Goal: Contribute content: Contribute content

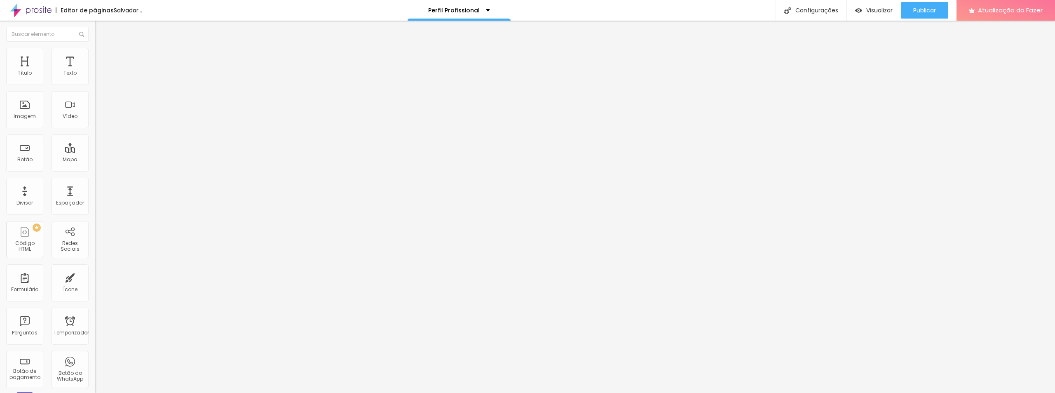
click at [100, 71] on font "Adicionar imagem" at bounding box center [124, 67] width 48 height 7
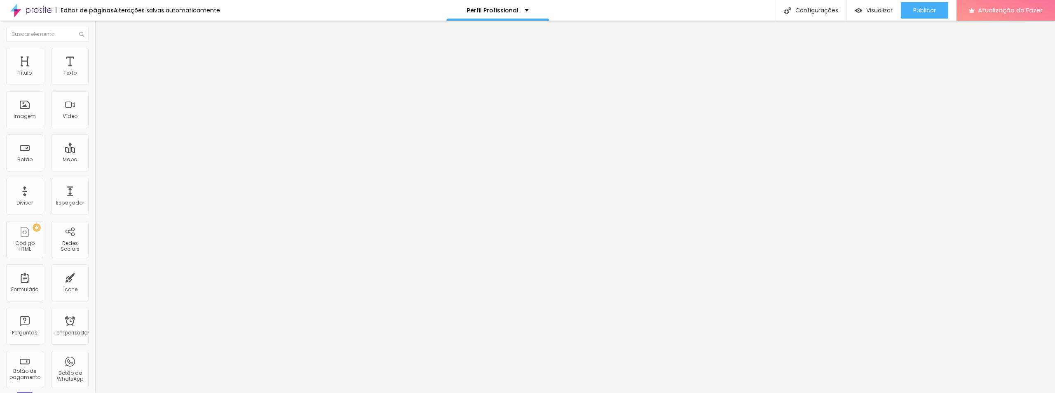
click at [100, 71] on font "Adicionar imagem" at bounding box center [124, 67] width 48 height 7
click at [95, 70] on div "Adicionar imagem" at bounding box center [142, 67] width 95 height 6
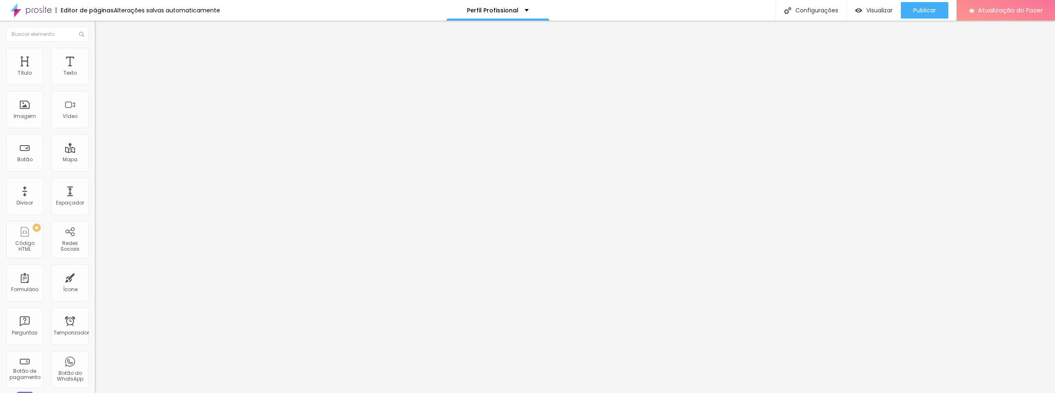
click at [100, 71] on font "Adicionar imagem" at bounding box center [124, 67] width 48 height 7
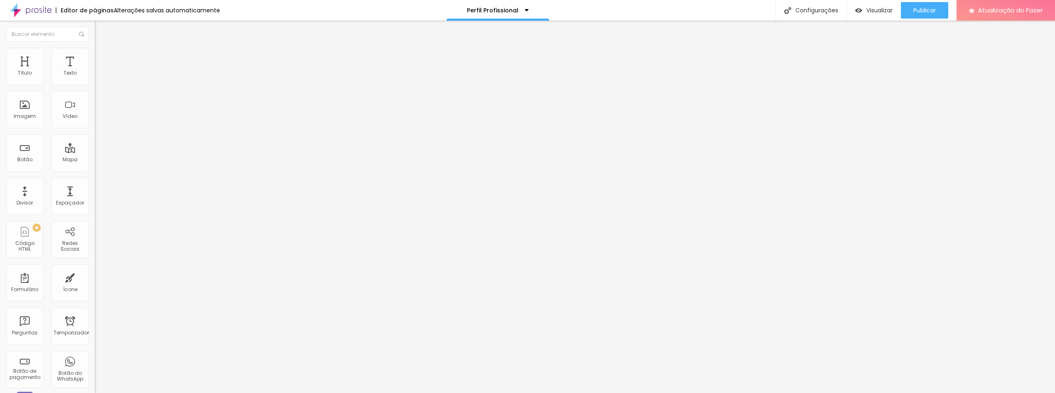
click at [95, 71] on span "Adicionar imagem" at bounding box center [121, 67] width 53 height 7
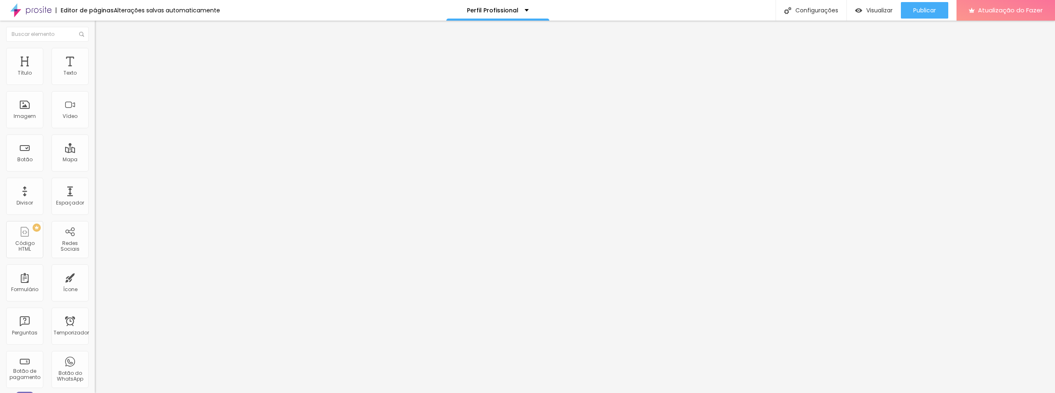
click at [100, 71] on font "Adicionar imagem" at bounding box center [124, 67] width 48 height 7
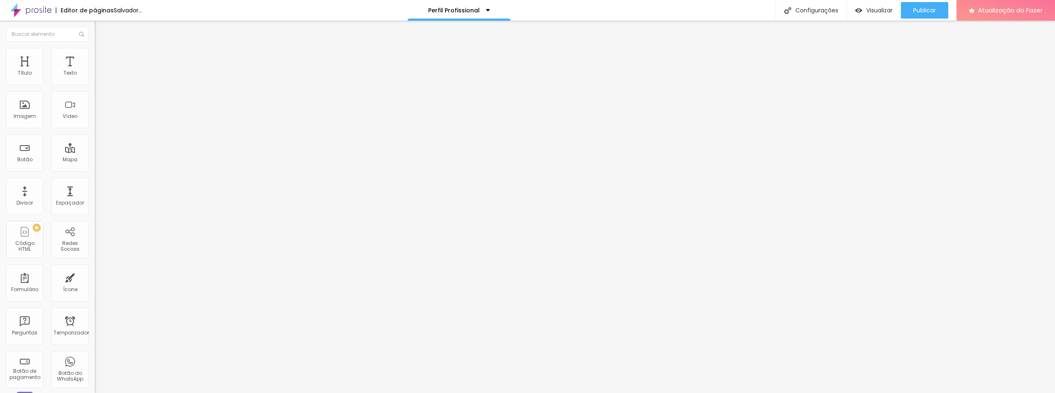
click at [100, 71] on font "Adicionar imagem" at bounding box center [124, 67] width 48 height 7
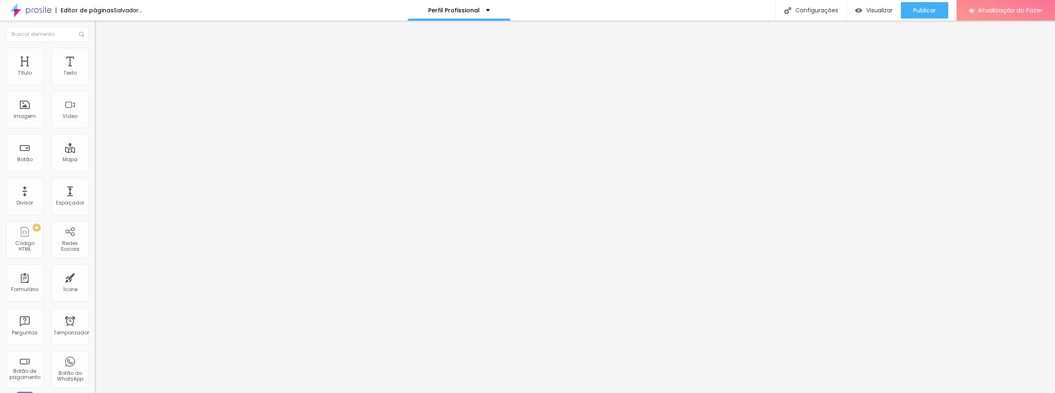
click at [100, 71] on font "Adicionar imagem" at bounding box center [124, 67] width 48 height 7
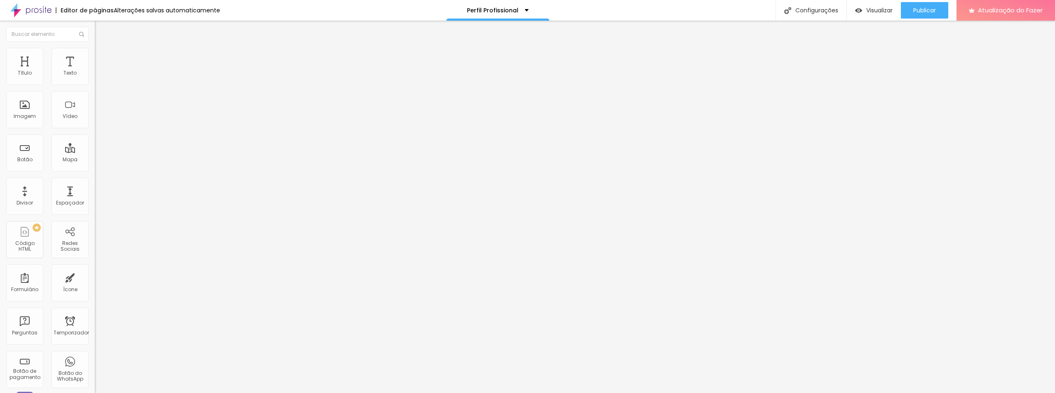
click at [100, 71] on font "Adicionar imagem" at bounding box center [124, 67] width 48 height 7
click at [95, 71] on span "Adicionar imagem" at bounding box center [121, 67] width 53 height 7
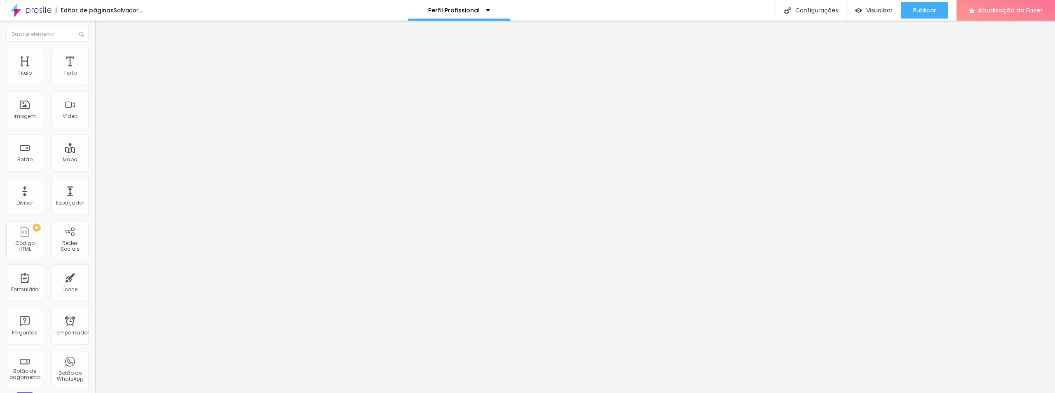
click at [100, 71] on font "Adicionar imagem" at bounding box center [124, 67] width 48 height 7
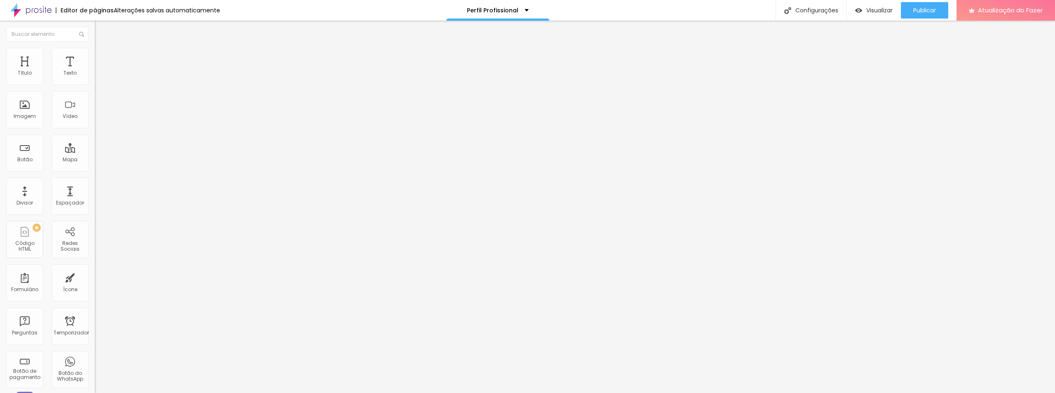
click at [100, 71] on font "Adicionar imagem" at bounding box center [124, 67] width 48 height 7
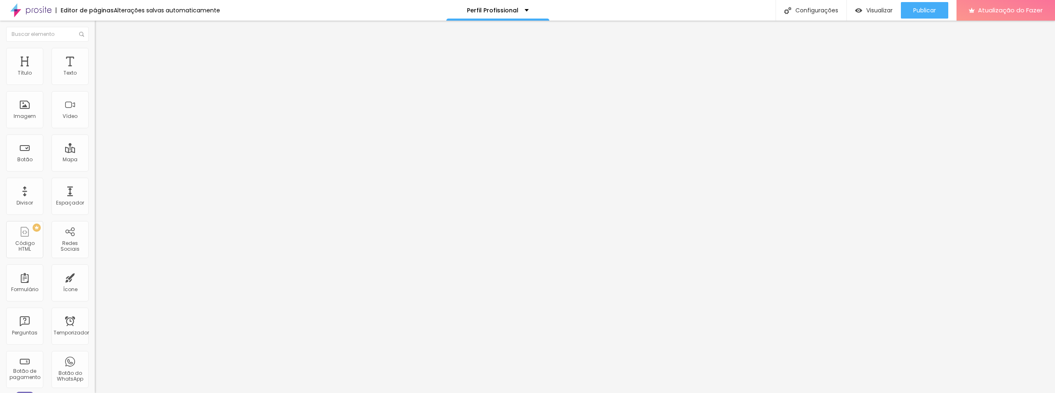
click at [100, 71] on font "Adicionar imagem" at bounding box center [124, 67] width 48 height 7
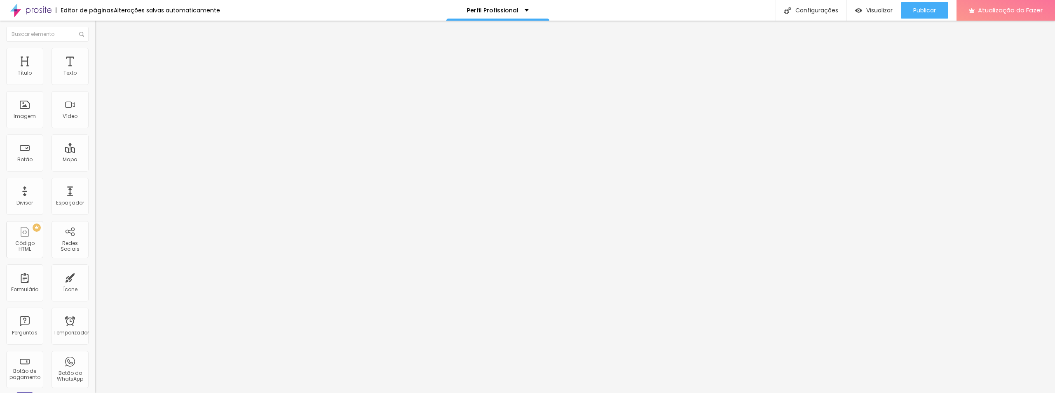
type input "224"
type input "265"
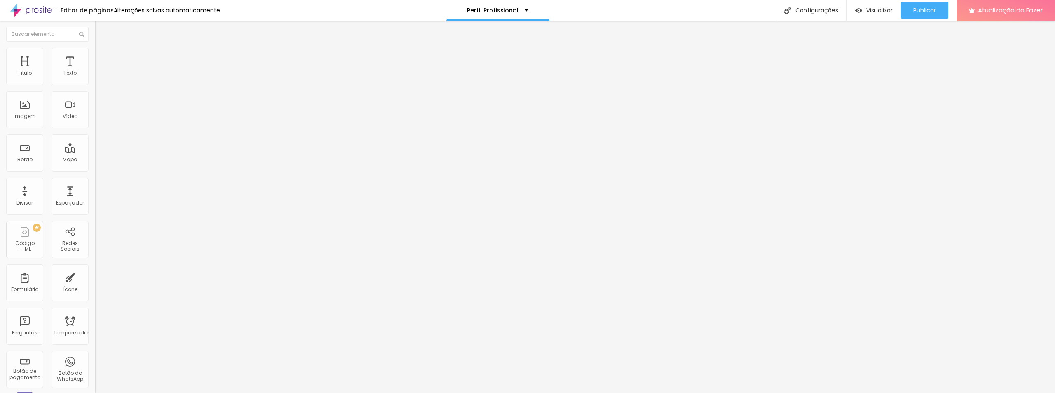
type input "265"
type input "281"
type input "291"
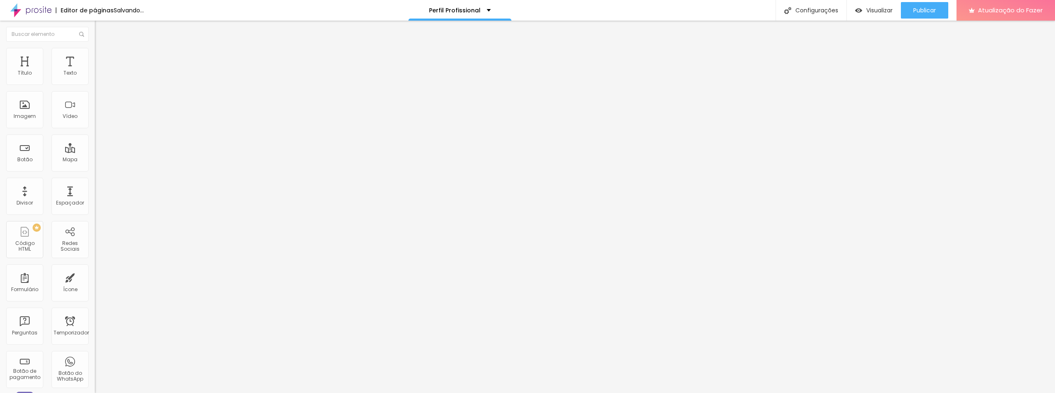
type input "296"
type input "301"
type input "306"
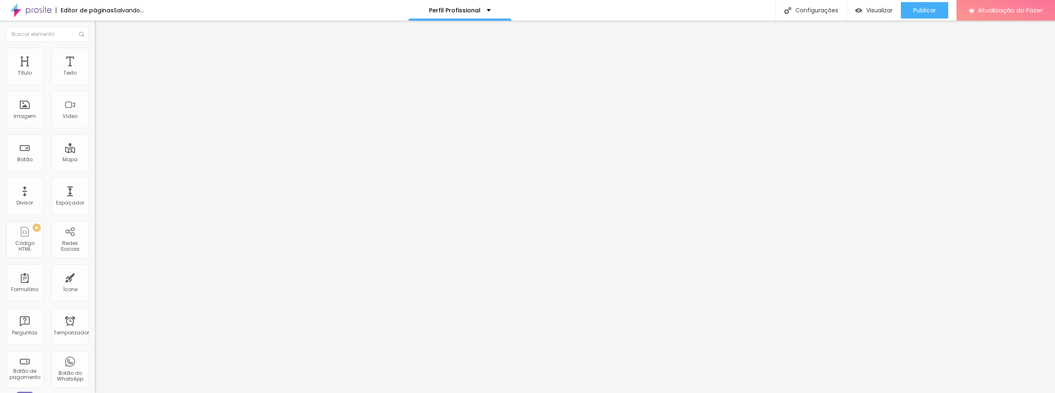
type input "306"
type input "312"
type input "301"
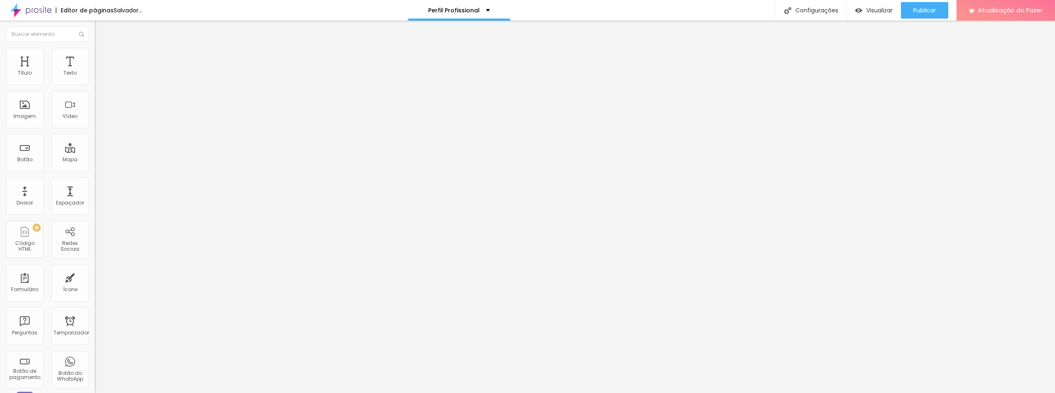
drag, startPoint x: 21, startPoint y: 81, endPoint x: 43, endPoint y: 80, distance: 22.3
type input "306"
click at [95, 152] on input "range" at bounding box center [121, 155] width 53 height 7
type input "306"
click at [95, 56] on li "Avançado" at bounding box center [142, 52] width 95 height 8
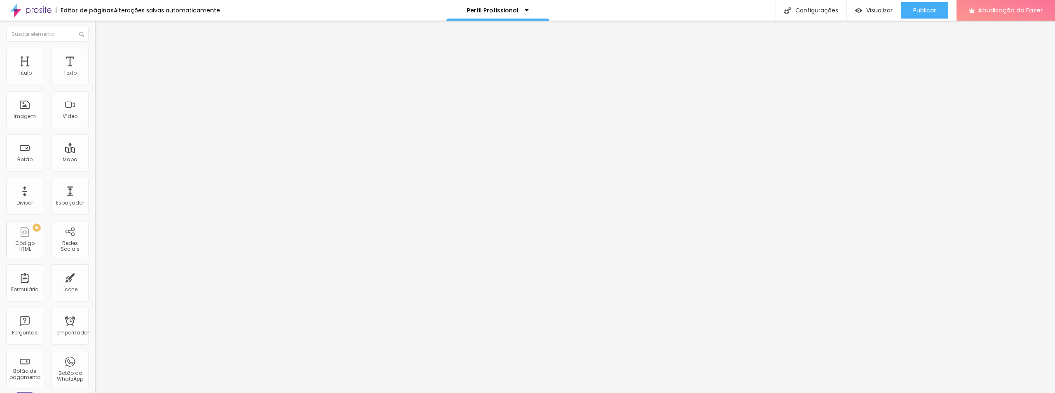
click at [95, 113] on div at bounding box center [142, 113] width 95 height 0
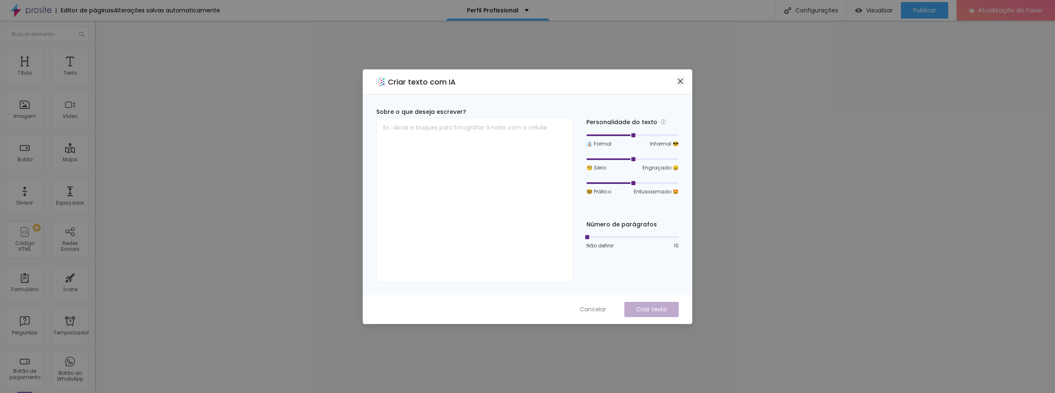
click at [680, 84] on button "Fechar" at bounding box center [680, 81] width 9 height 9
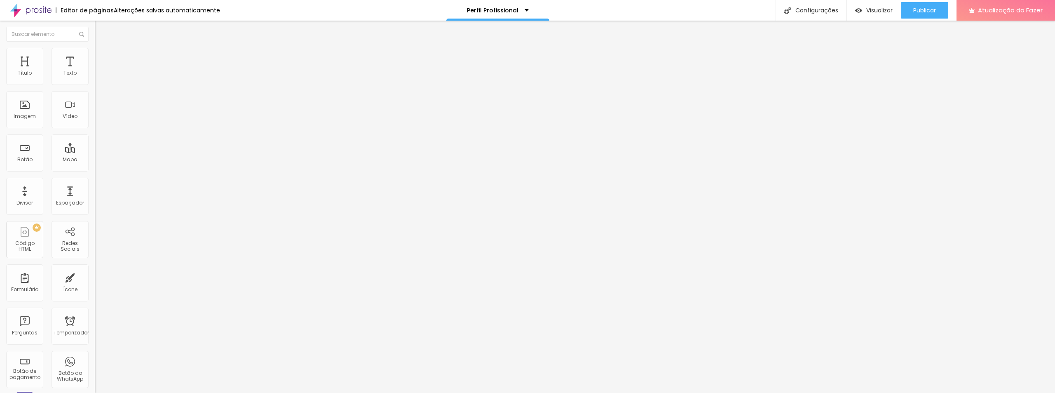
click at [98, 77] on icon "button" at bounding box center [100, 74] width 5 height 5
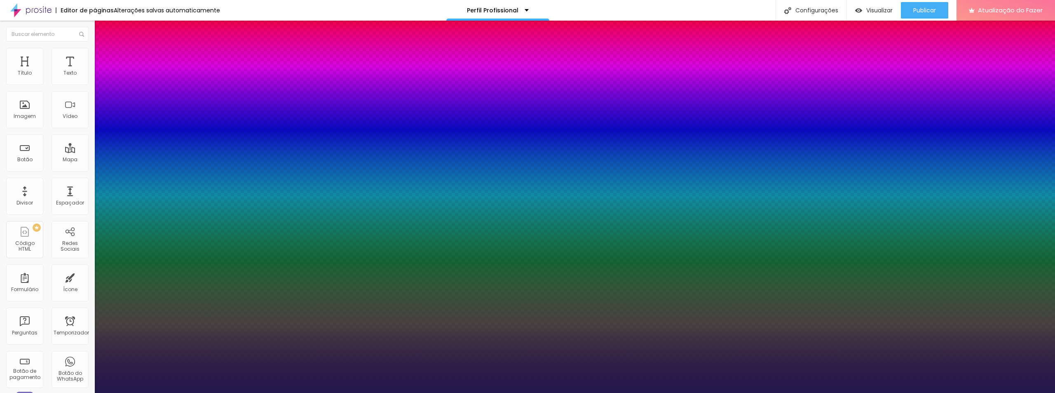
type input "1"
click at [49, 392] on div at bounding box center [527, 393] width 1055 height 0
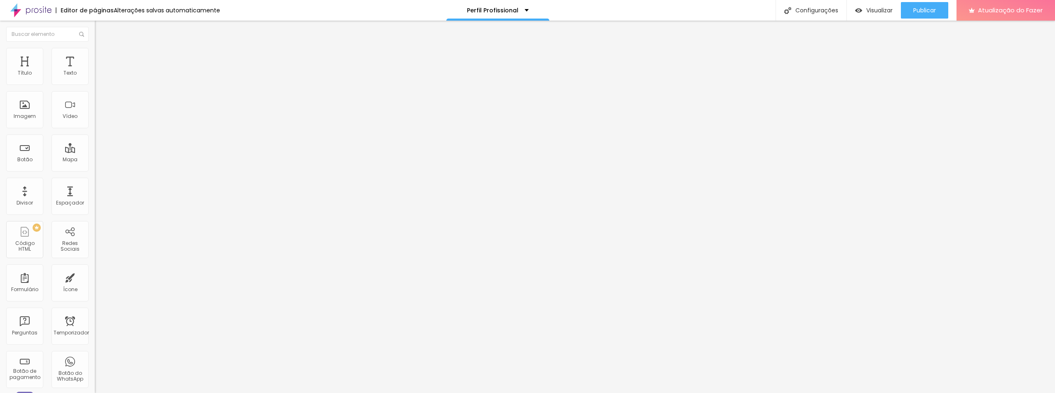
click at [99, 103] on icon "button" at bounding box center [100, 101] width 3 height 3
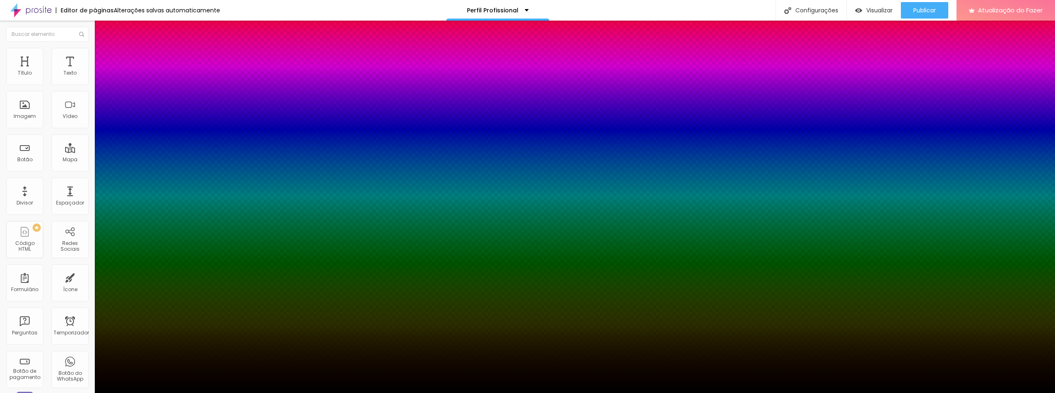
click at [144, 392] on div at bounding box center [527, 398] width 1055 height 0
click at [58, 392] on div at bounding box center [527, 393] width 1055 height 0
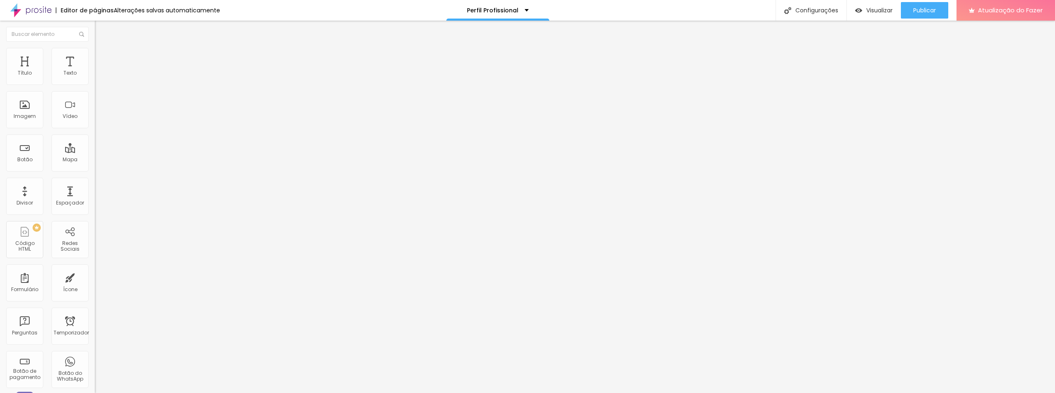
click at [95, 105] on button "button" at bounding box center [101, 102] width 12 height 9
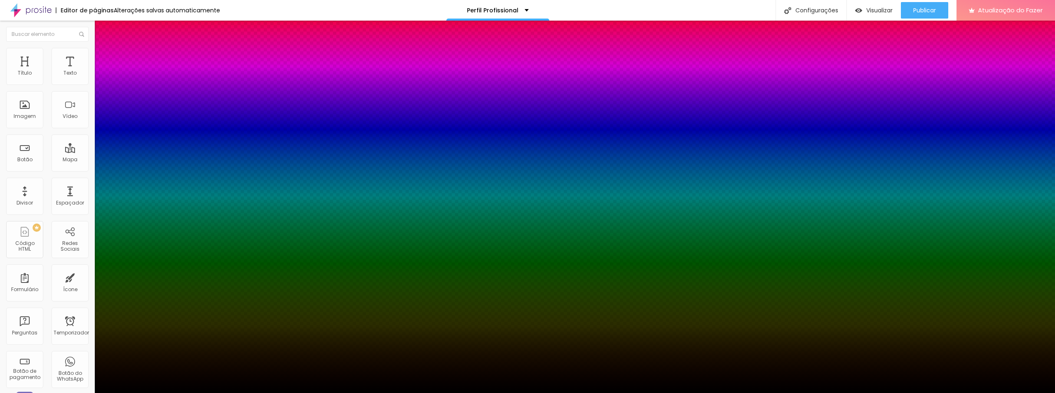
click at [143, 392] on div at bounding box center [527, 398] width 1055 height 0
click at [158, 392] on div at bounding box center [527, 393] width 1055 height 0
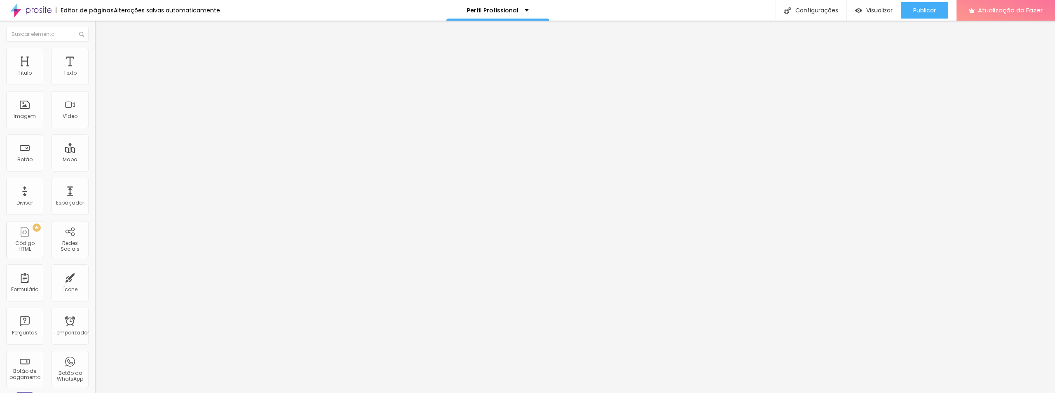
click at [95, 75] on span "Encaixotado" at bounding box center [111, 71] width 32 height 7
click at [875, 10] on font "Visualizar" at bounding box center [879, 10] width 26 height 8
click at [924, 12] on font "Publicar" at bounding box center [924, 10] width 23 height 8
click at [867, 7] on font "Visualizar" at bounding box center [872, 10] width 26 height 8
click at [102, 57] on font "Estilo" at bounding box center [108, 53] width 13 height 7
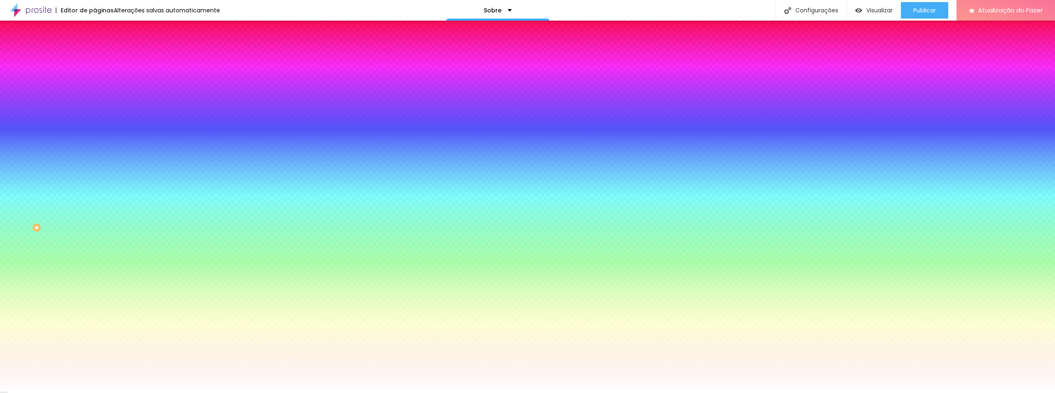
click at [100, 76] on font "Trocar imagem" at bounding box center [120, 72] width 40 height 7
click at [95, 56] on li "Avançado" at bounding box center [142, 60] width 95 height 8
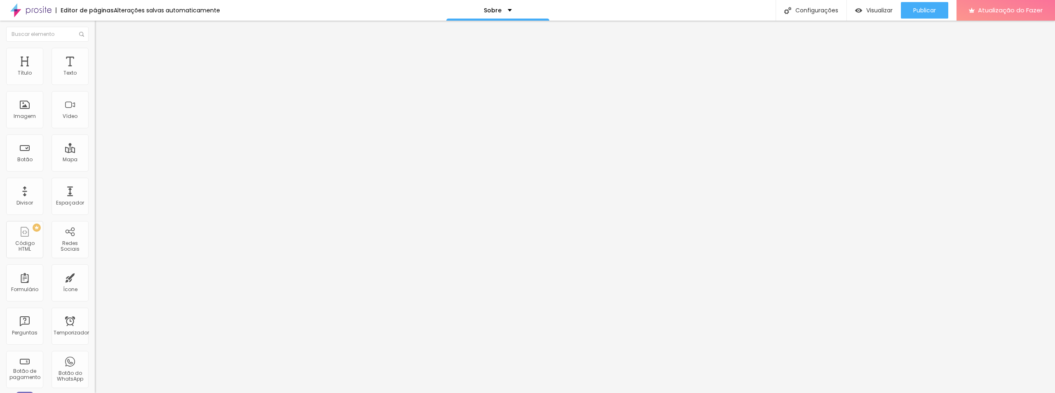
type input "181"
type input "176"
type input "165"
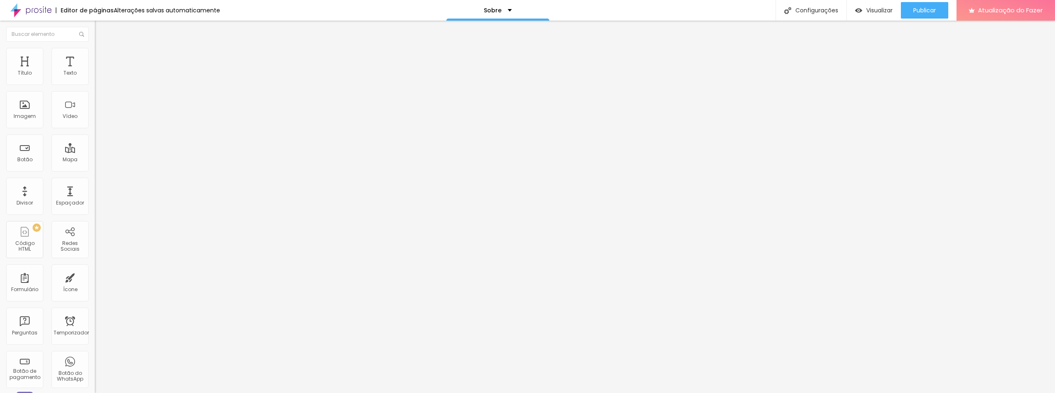
type input "165"
type input "144"
type input "139"
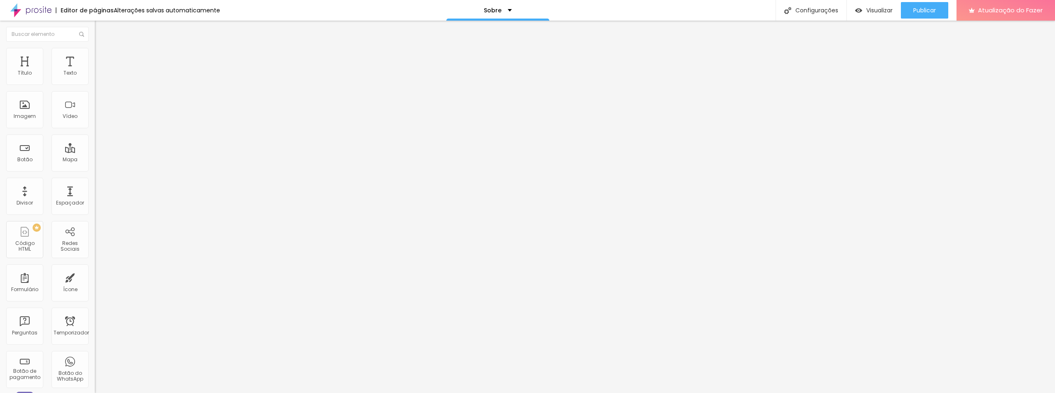
type input "118"
type input "102"
type input "92"
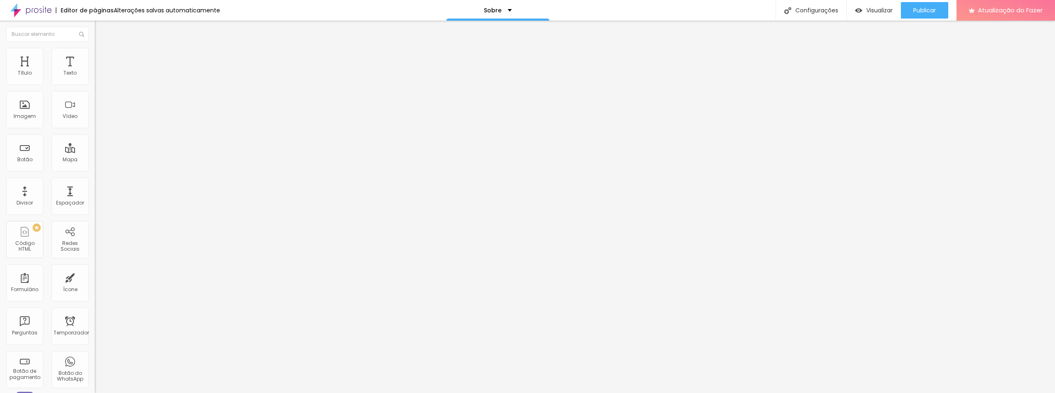
type input "92"
type input "81"
type input "71"
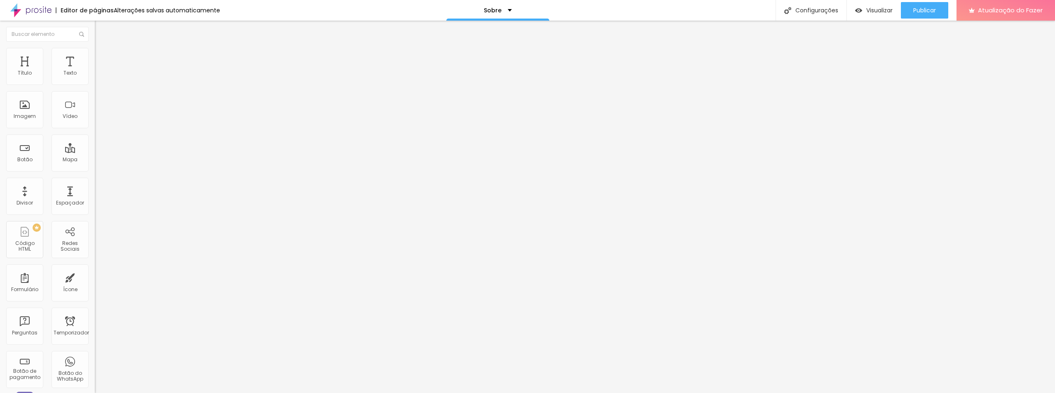
type input "65"
type input "55"
type input "50"
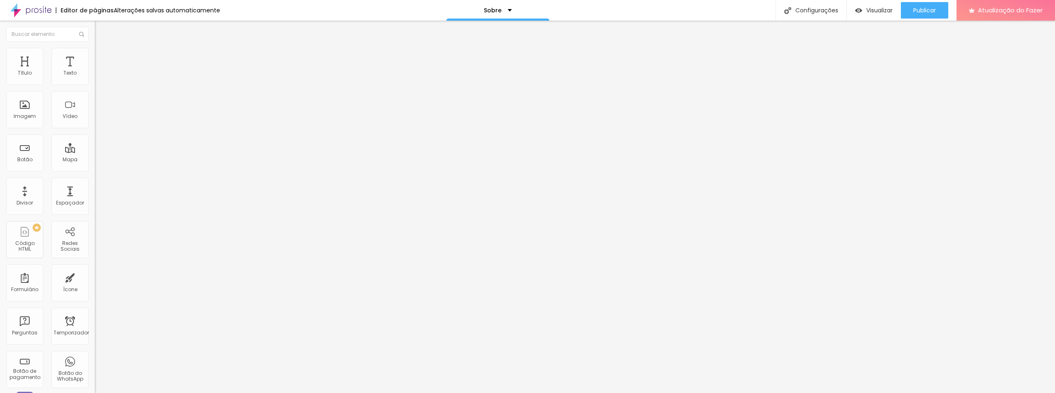
type input "50"
type input "44"
type input "39"
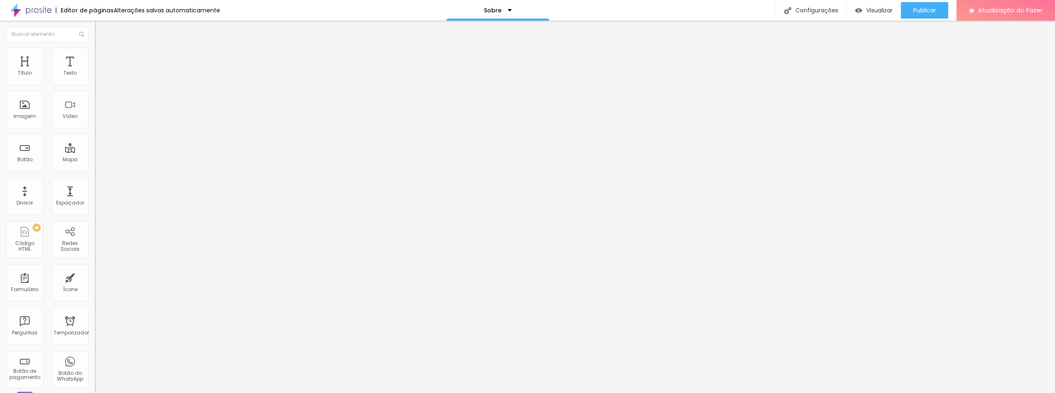
type input "44"
type input "60"
type input "76"
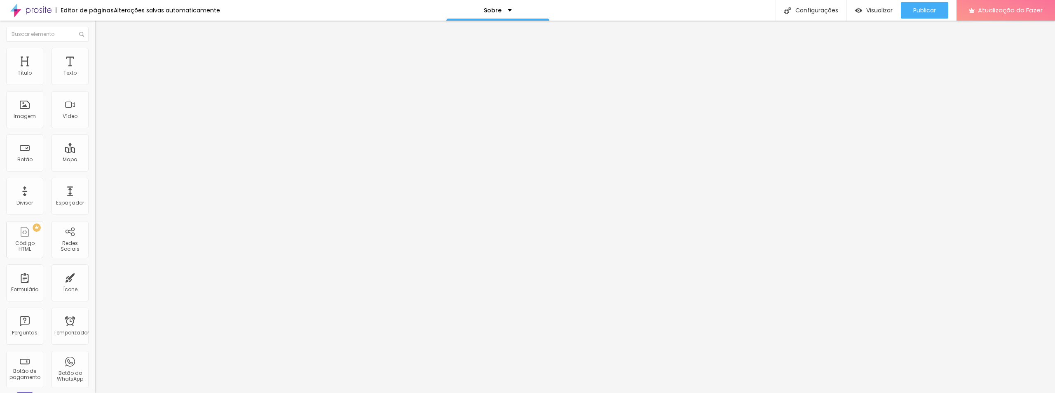
type input "76"
type input "108"
type input "129"
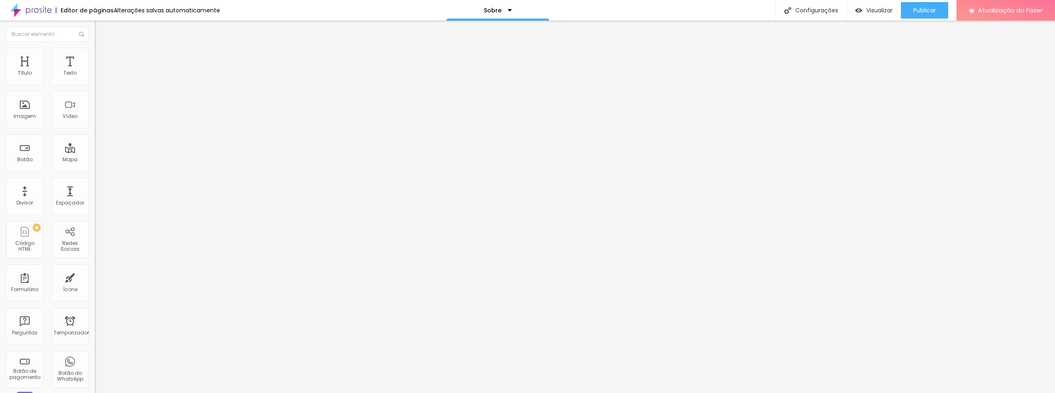
type input "150"
type input "165"
type input "176"
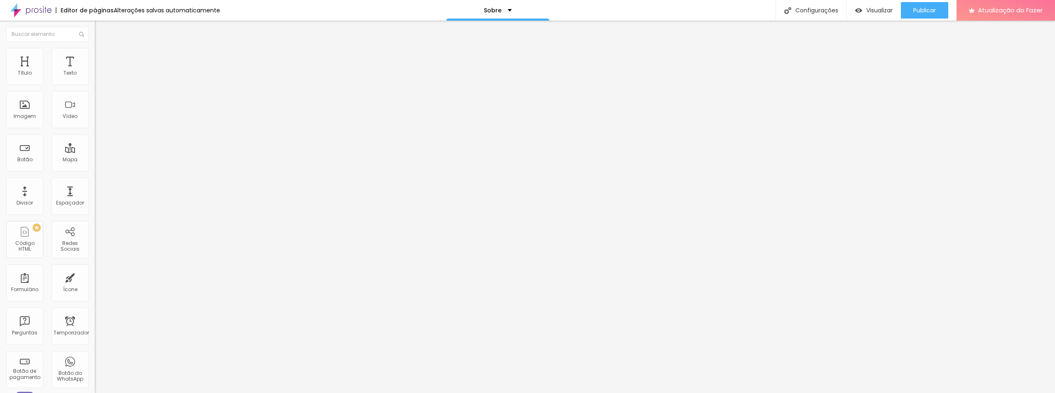
type input "176"
type input "187"
type input "197"
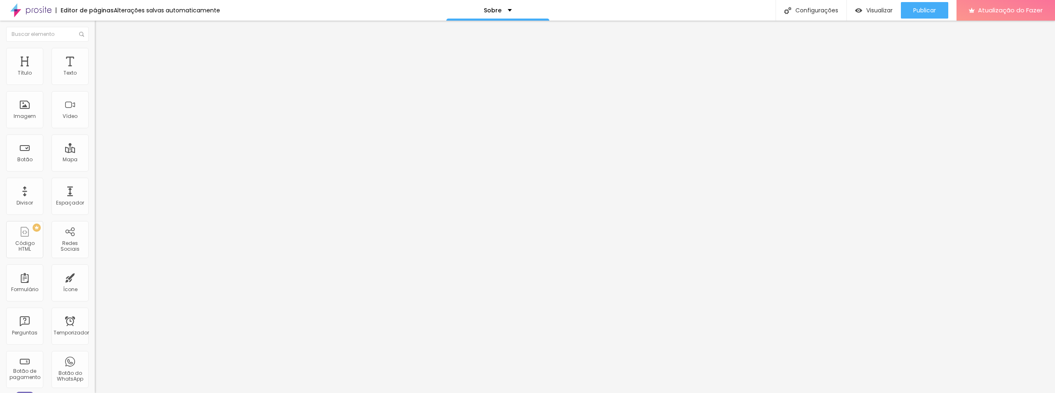
type input "202"
type input "208"
type input "213"
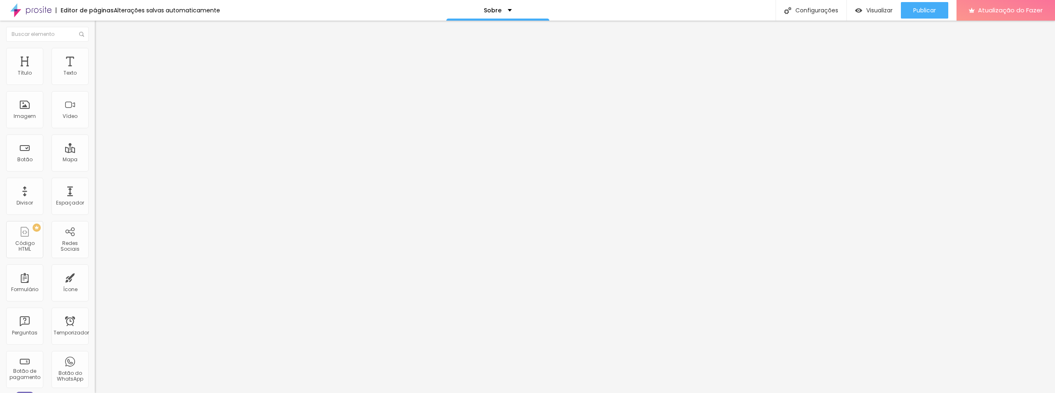
type input "213"
type input "202"
type input "197"
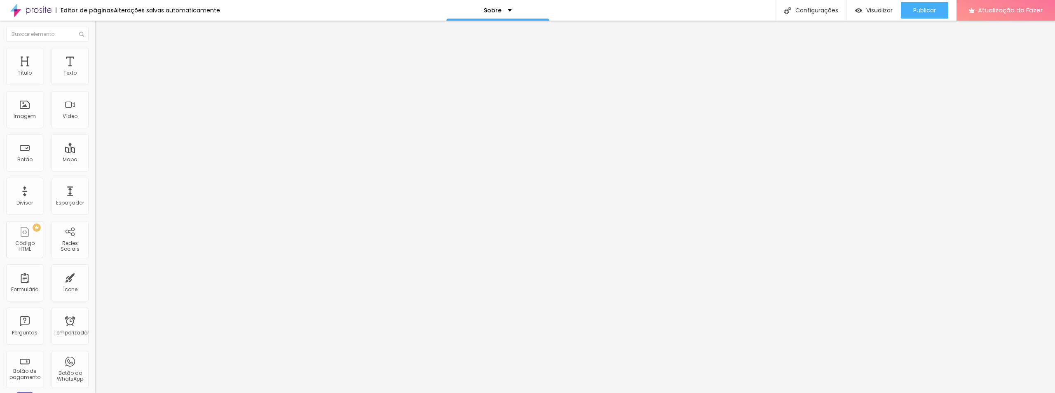
type input "192"
type input "187"
type input "181"
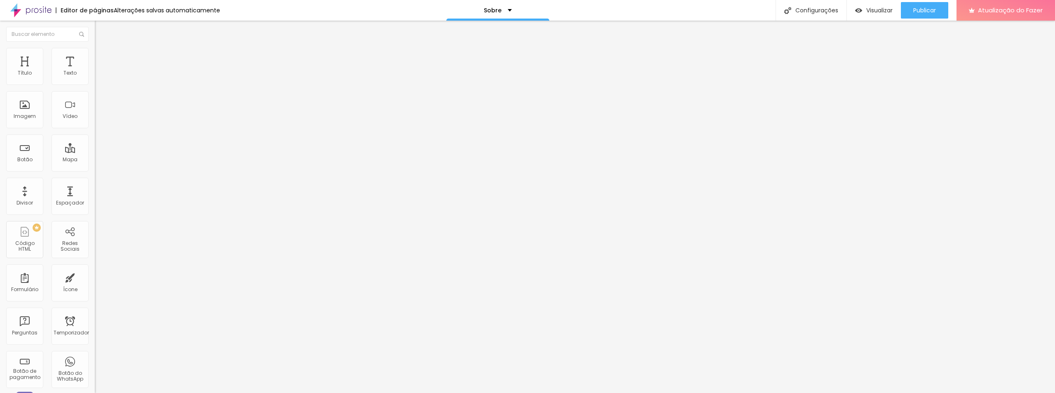
type input "181"
type input "176"
type input "171"
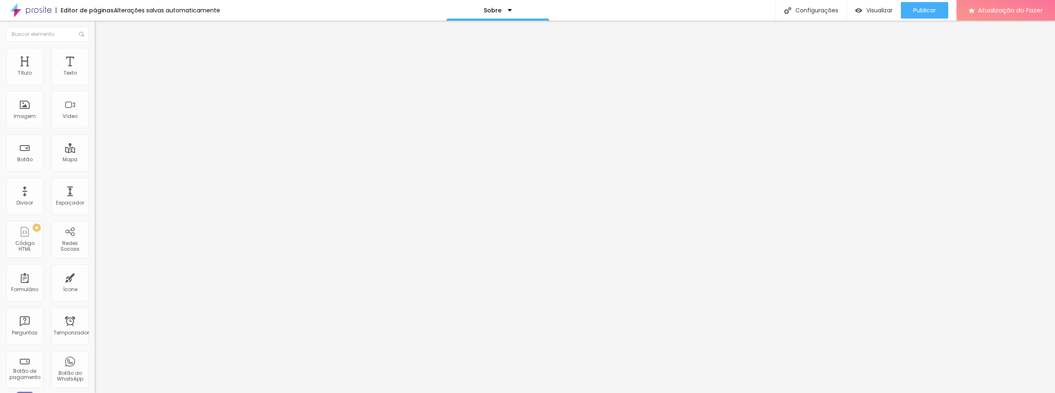
type input "165"
type input "160"
type input "155"
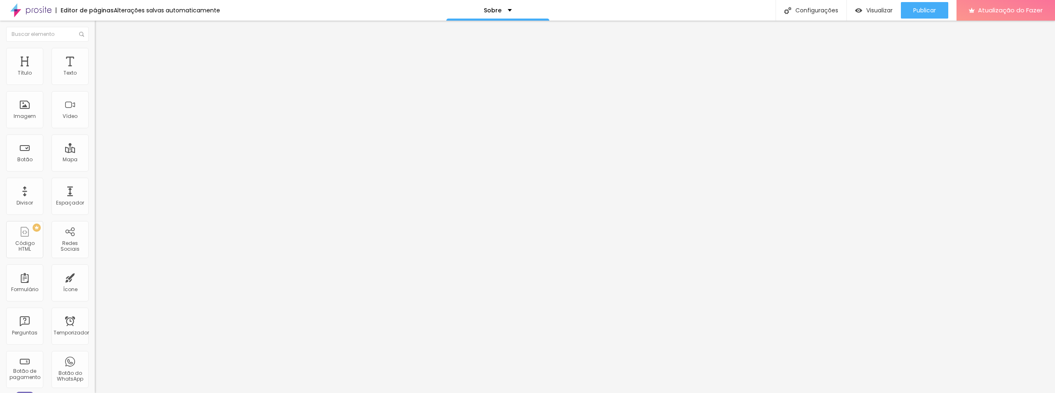
type input "155"
type input "150"
type input "144"
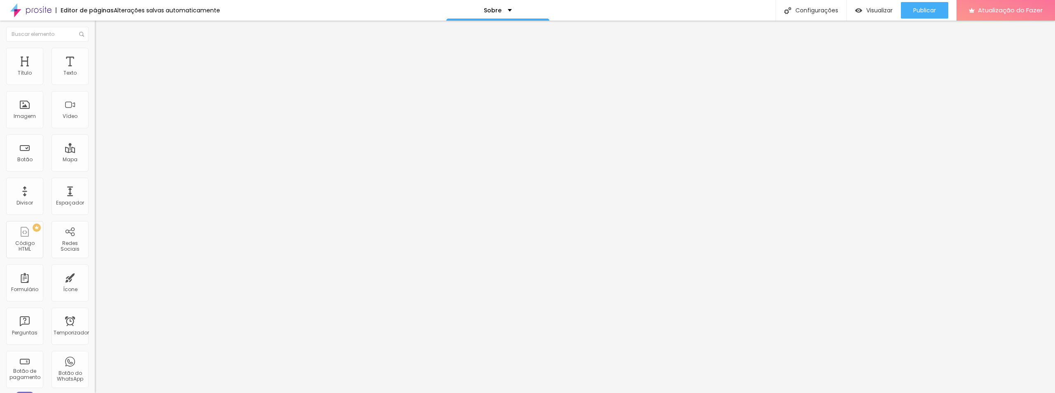
type input "139"
type input "129"
type input "123"
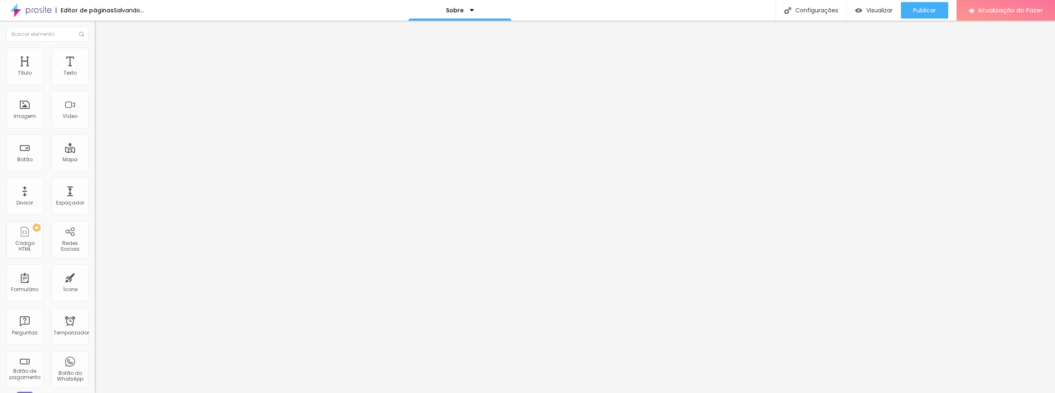
type input "123"
type input "118"
type input "113"
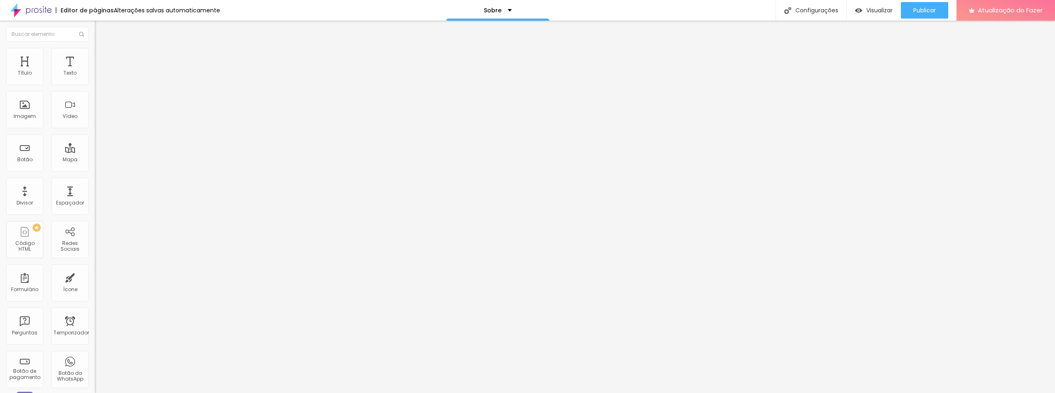
type input "108"
type input "102"
type input "108"
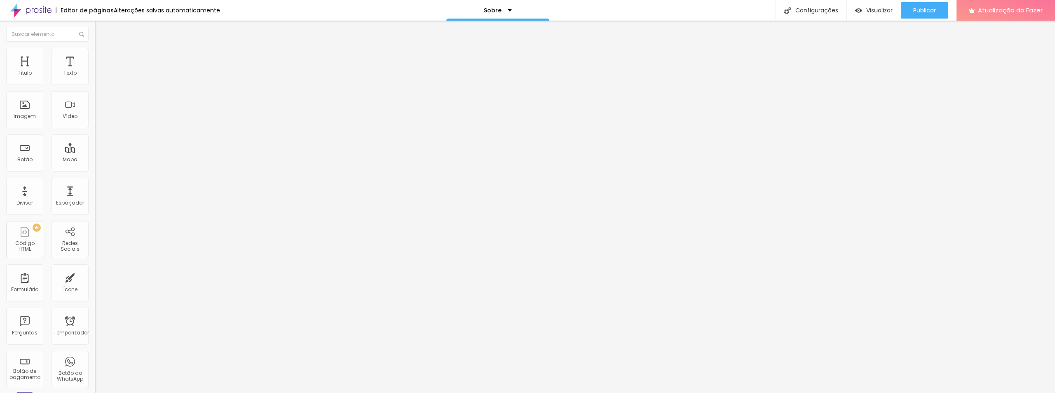
type input "108"
type input "118"
type input "123"
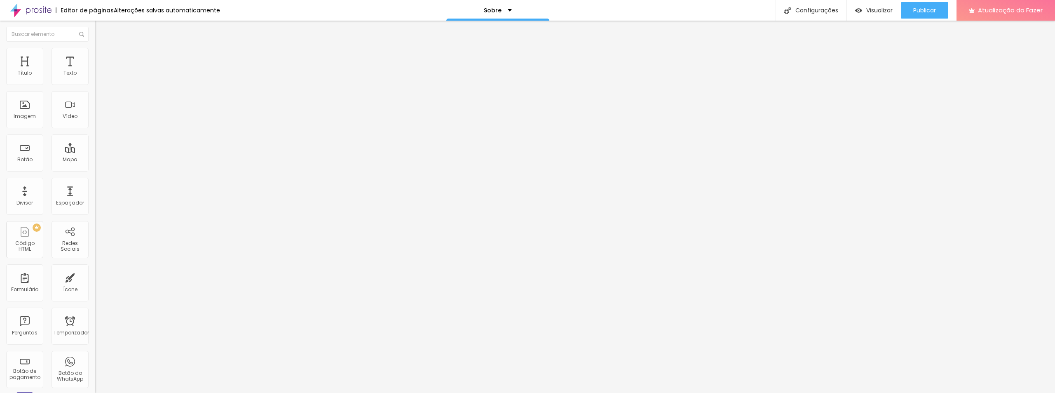
drag, startPoint x: 33, startPoint y: 96, endPoint x: 28, endPoint y: 96, distance: 5.0
click at [95, 276] on input "range" at bounding box center [121, 279] width 53 height 7
type input "118"
type input "113"
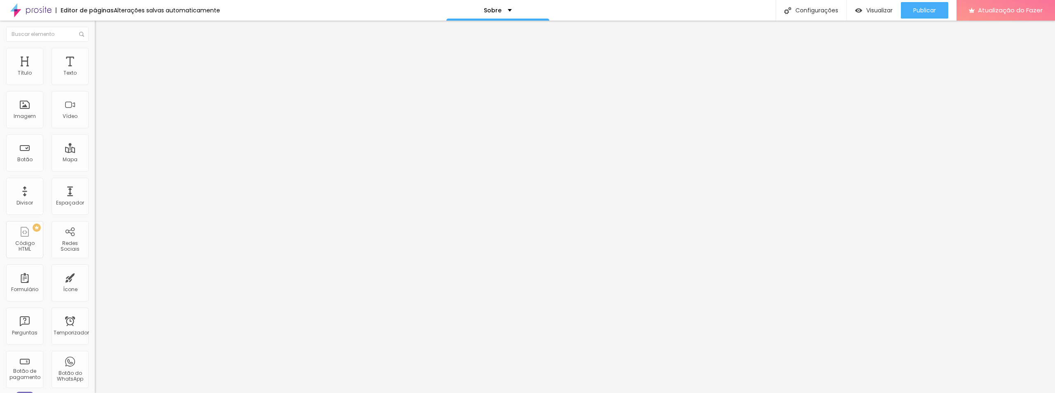
type input "113"
type input "102"
type input "97"
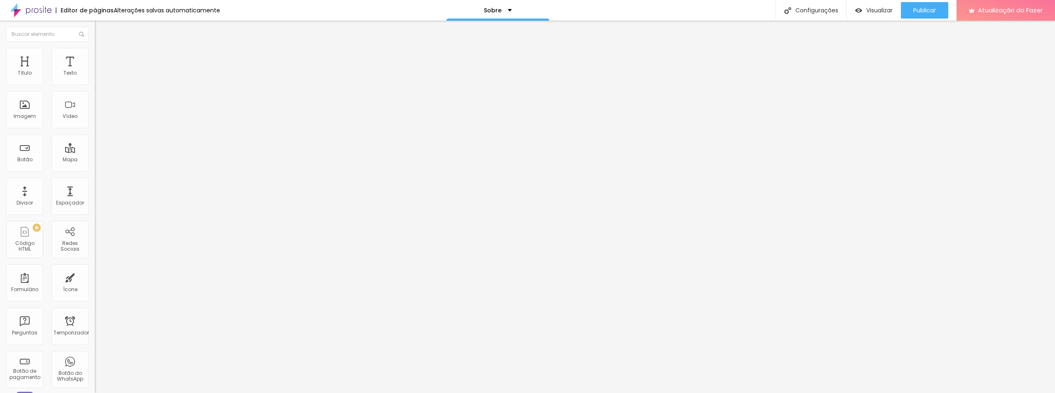
type input "86"
type input "81"
type input "76"
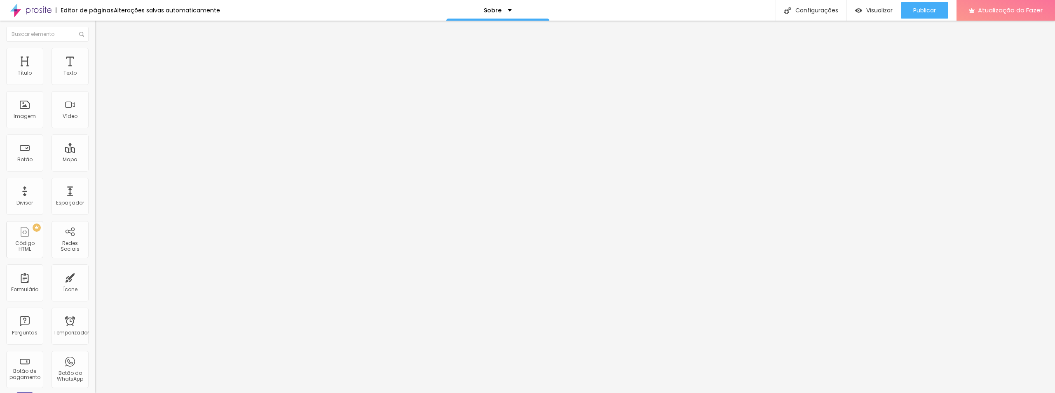
type input "76"
type input "86"
type input "92"
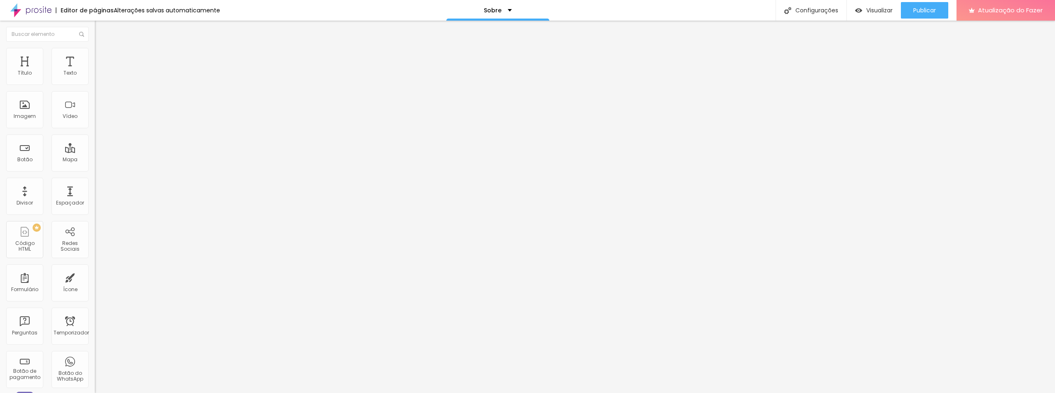
type input "102"
type input "113"
type input "118"
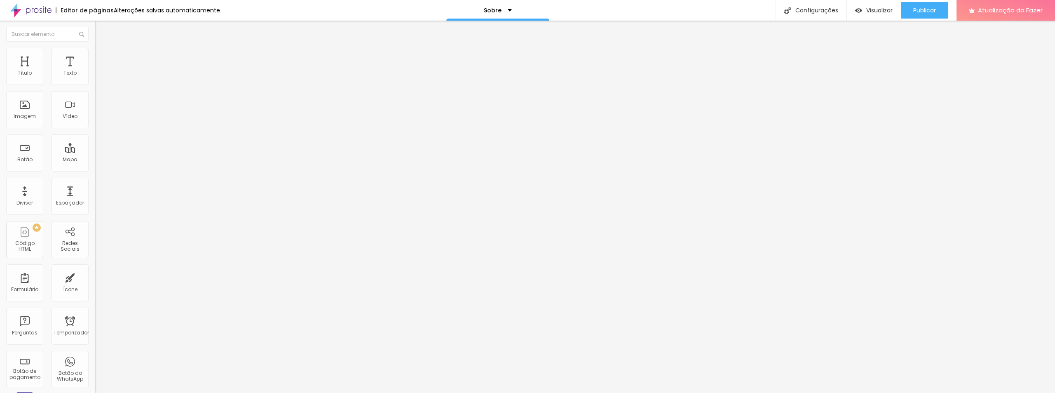
type input "118"
type input "129"
type input "118"
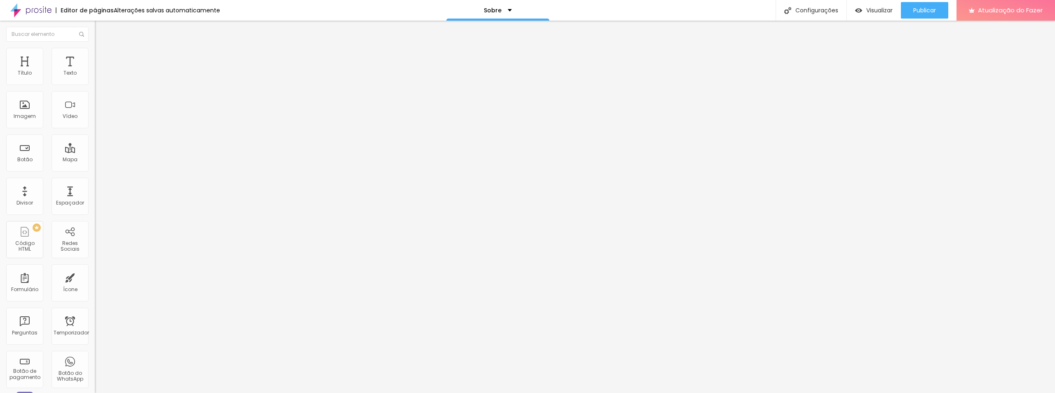
type input "118"
click at [95, 276] on input "range" at bounding box center [121, 279] width 53 height 7
click at [102, 57] on font "Estilo" at bounding box center [108, 53] width 13 height 7
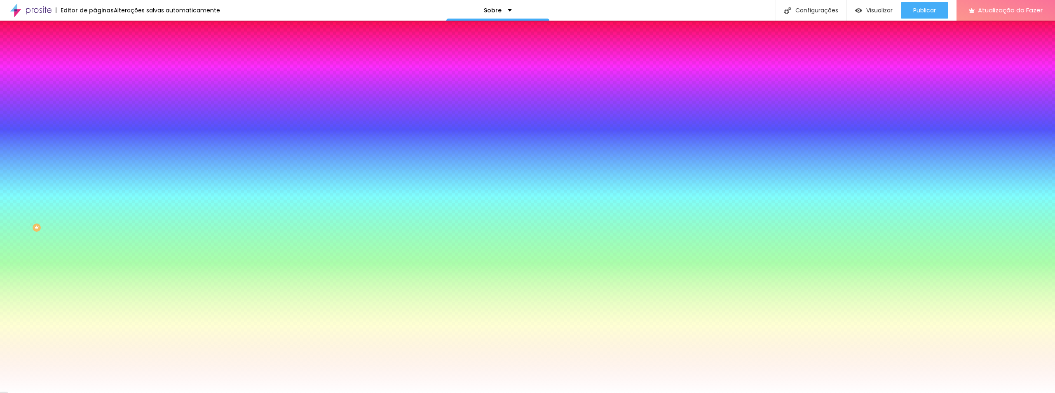
click at [98, 145] on icon "button" at bounding box center [100, 142] width 5 height 5
click at [173, 392] on div at bounding box center [527, 398] width 1055 height 0
click at [53, 392] on div at bounding box center [527, 393] width 1055 height 0
click at [99, 168] on icon "button" at bounding box center [100, 165] width 3 height 3
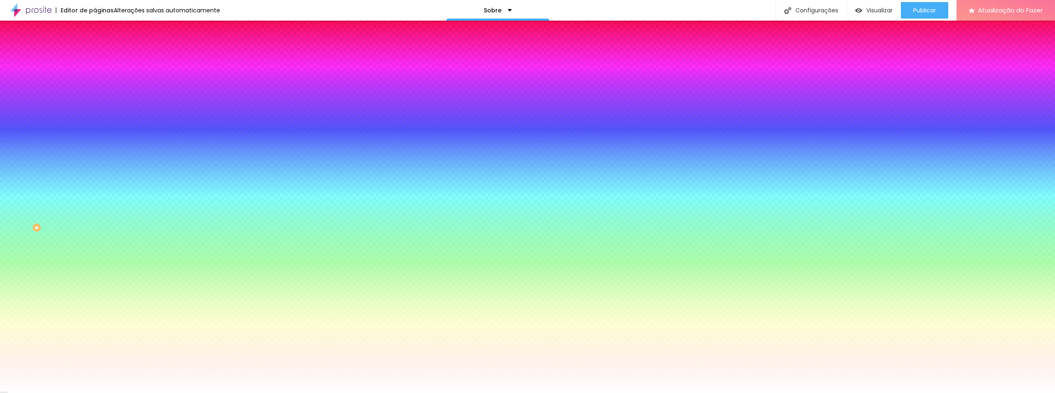
click at [45, 392] on div at bounding box center [527, 393] width 1055 height 0
click at [100, 76] on font "Trocar imagem" at bounding box center [120, 72] width 40 height 7
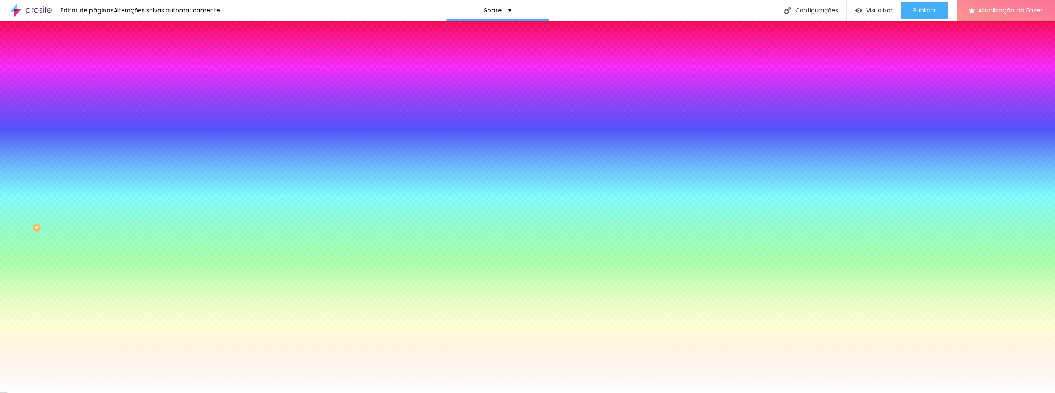
click at [100, 76] on font "Trocar imagem" at bounding box center [120, 72] width 40 height 7
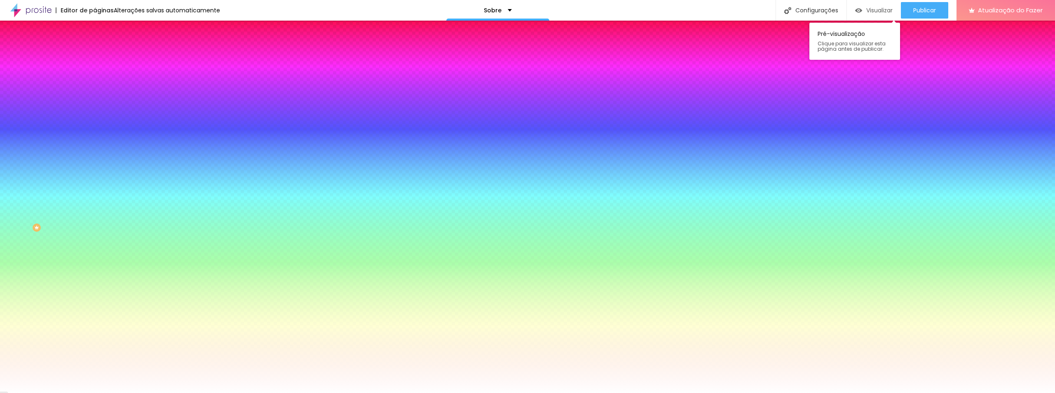
click at [871, 12] on font "Visualizar" at bounding box center [879, 10] width 26 height 8
click at [140, 74] on img at bounding box center [142, 71] width 5 height 5
click at [100, 76] on font "Trocar imagem" at bounding box center [120, 72] width 40 height 7
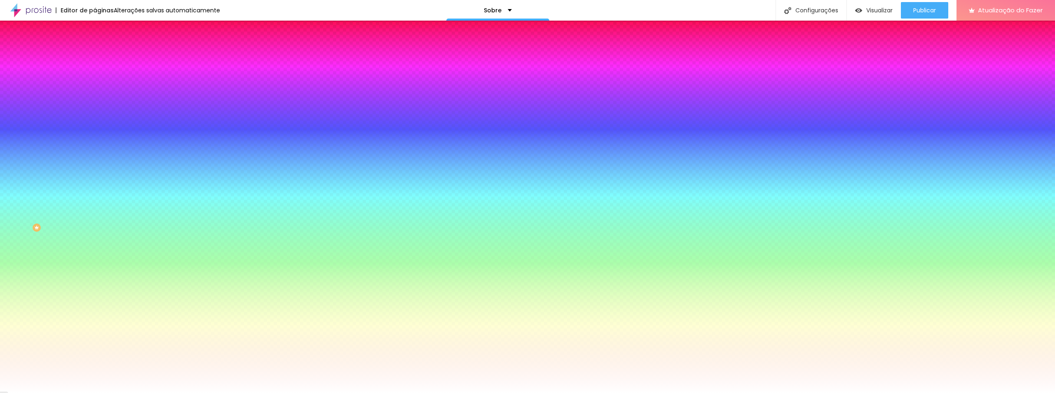
click at [880, 11] on font "Visualizar" at bounding box center [879, 10] width 26 height 8
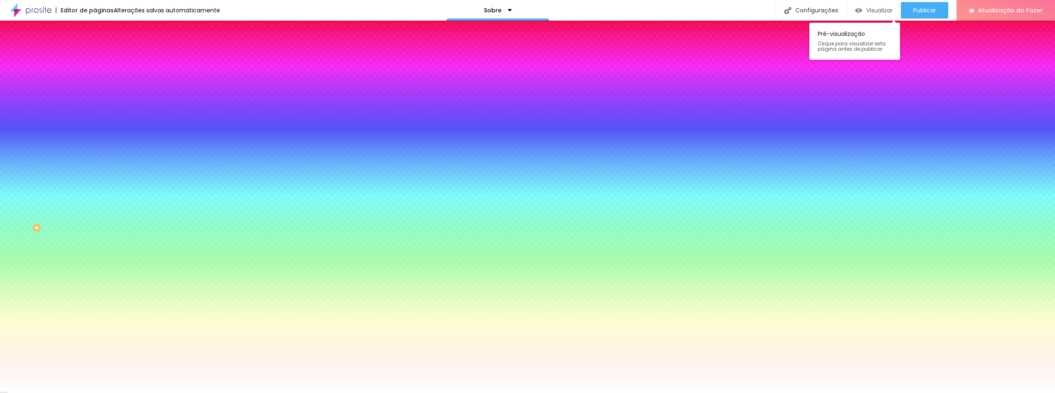
click at [882, 12] on font "Visualizar" at bounding box center [879, 10] width 26 height 8
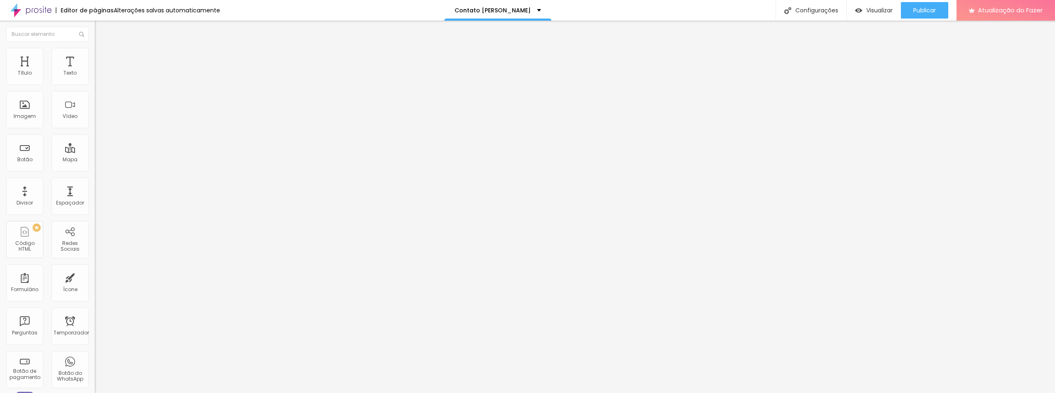
click at [140, 69] on img at bounding box center [142, 66] width 5 height 5
click at [100, 71] on font "Trocar imagem" at bounding box center [120, 67] width 40 height 7
click at [140, 69] on img at bounding box center [142, 66] width 5 height 5
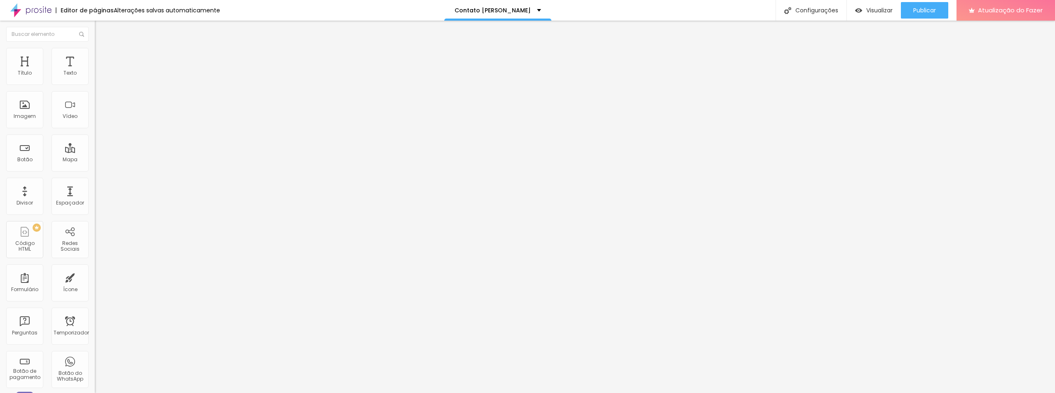
click at [100, 71] on font "Trocar imagem" at bounding box center [120, 67] width 40 height 7
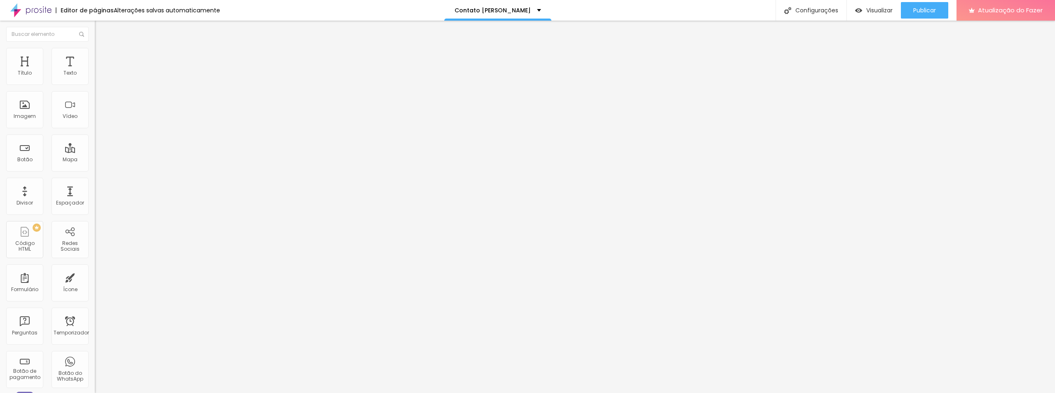
click at [100, 71] on font "Trocar imagem" at bounding box center [120, 67] width 40 height 7
click at [140, 71] on span at bounding box center [142, 67] width 5 height 7
click at [100, 71] on font "Trocar imagem" at bounding box center [120, 67] width 40 height 7
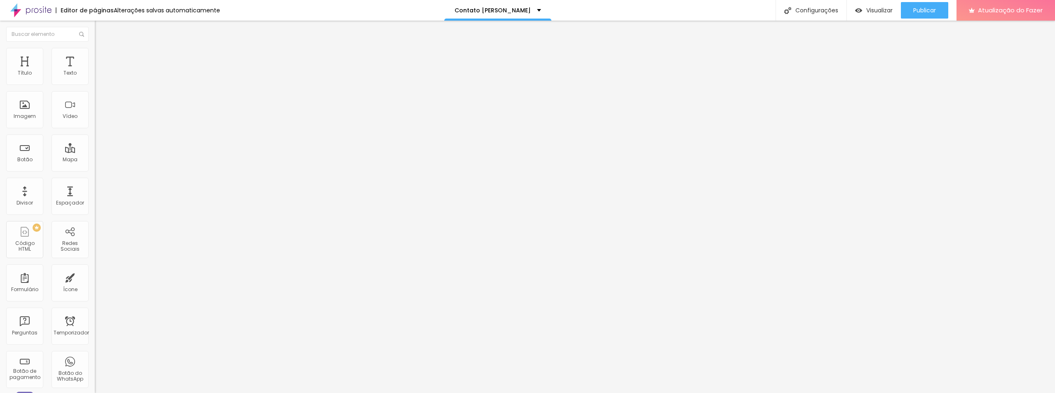
click at [102, 55] on font "Estilo" at bounding box center [108, 53] width 13 height 7
type input "3"
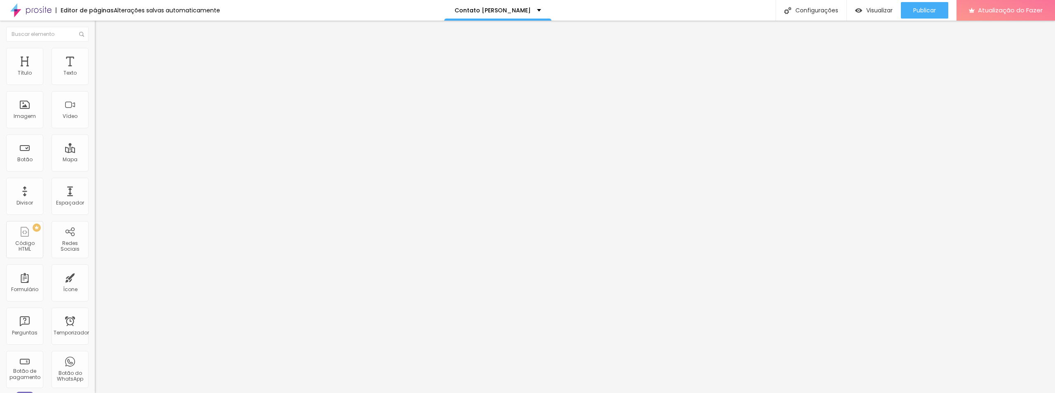
type input "5"
type input "10"
type input "13"
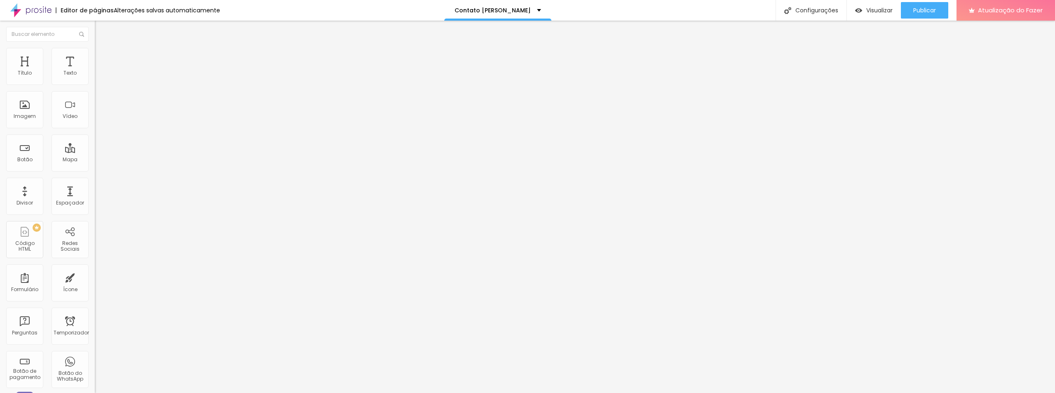
type input "13"
type input "23"
type input "30"
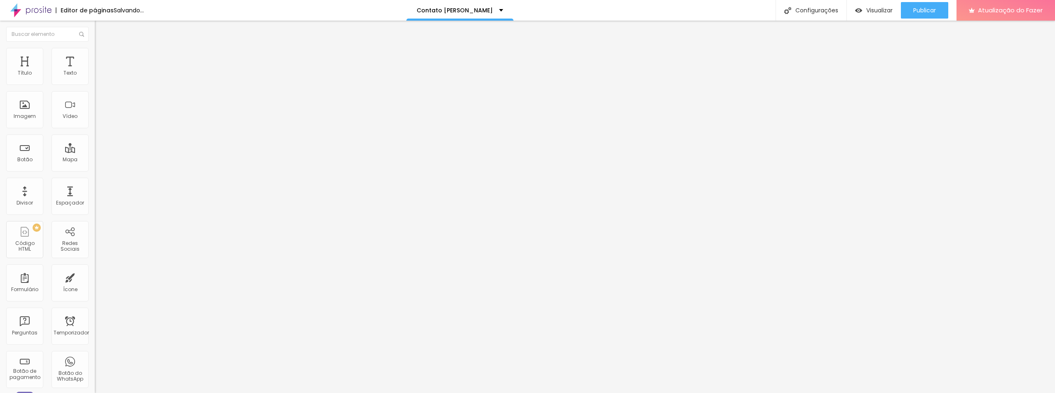
type input "33"
type input "35"
type input "38"
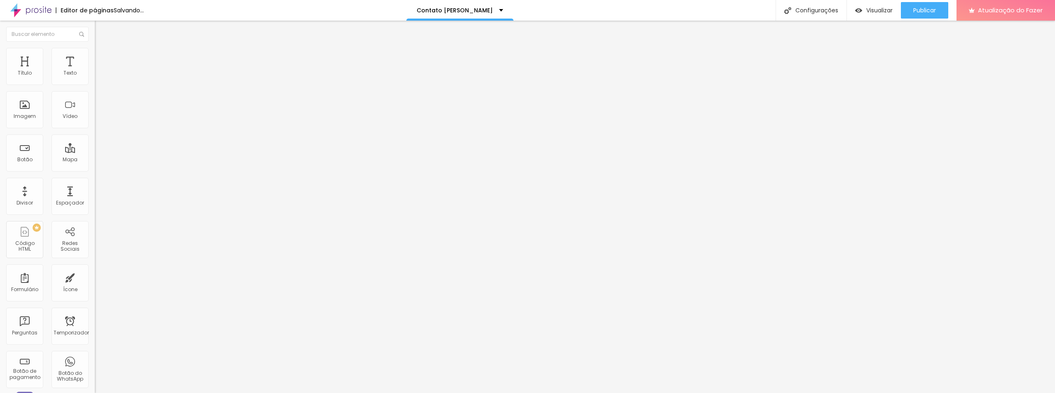
type input "38"
type input "39"
type input "43"
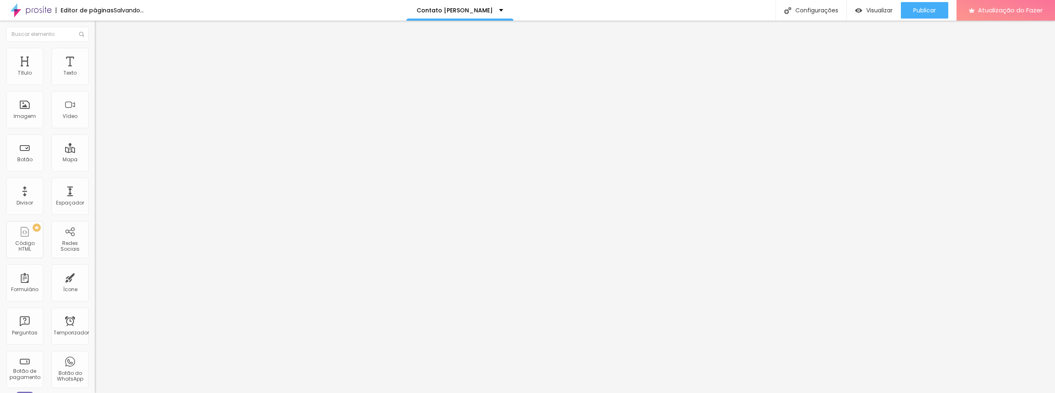
type input "44"
type input "49"
type input "59"
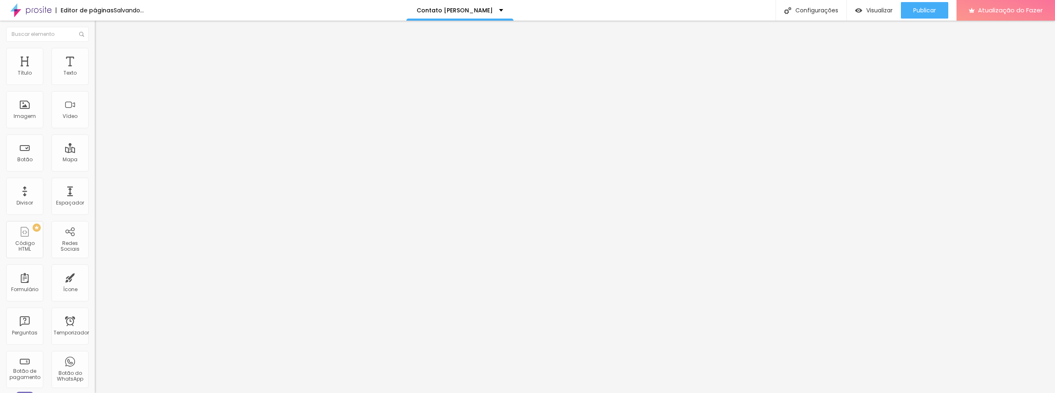
type input "59"
type input "72"
type input "76"
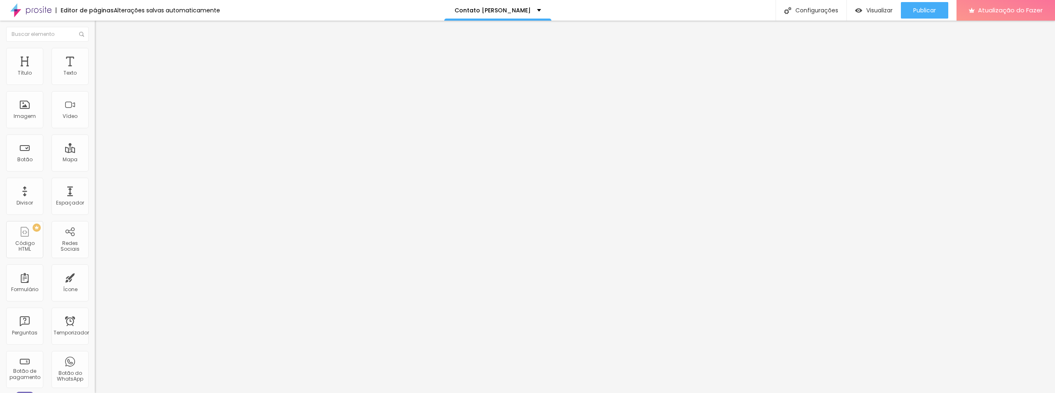
type input "77"
type input "81"
type input "82"
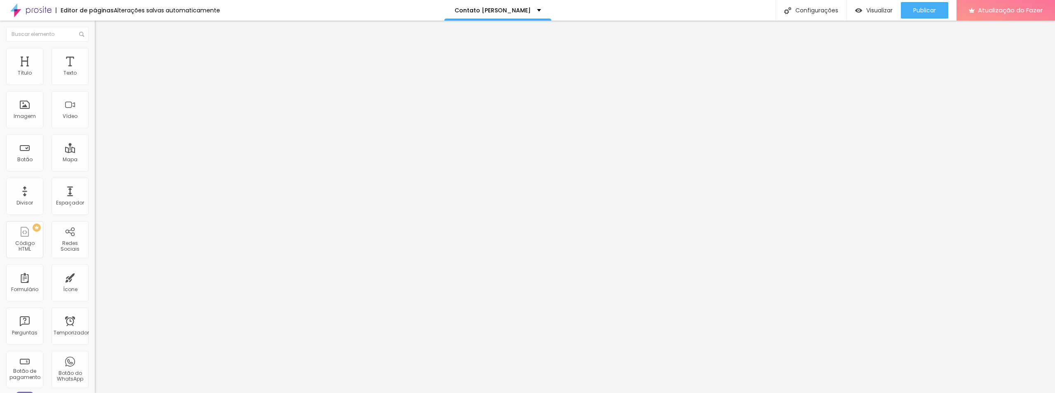
type input "82"
type input "84"
type input "81"
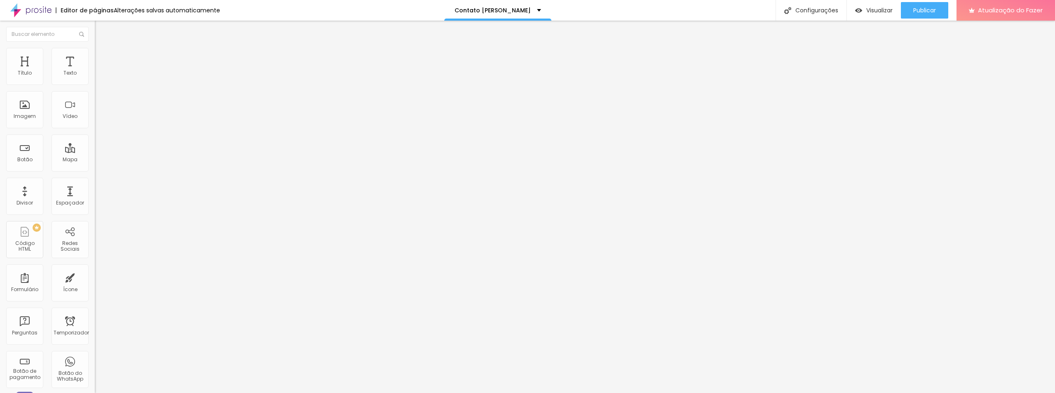
type input "79"
type input "76"
type input "74"
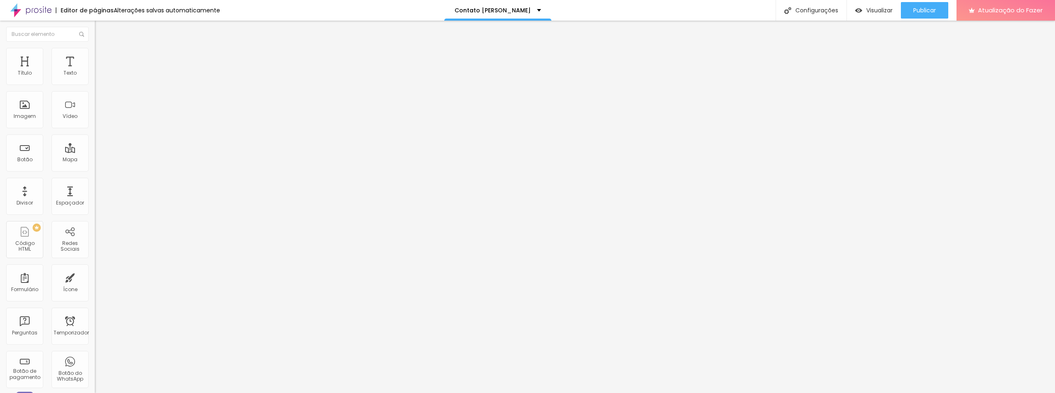
type input "74"
type input "72"
type input "71"
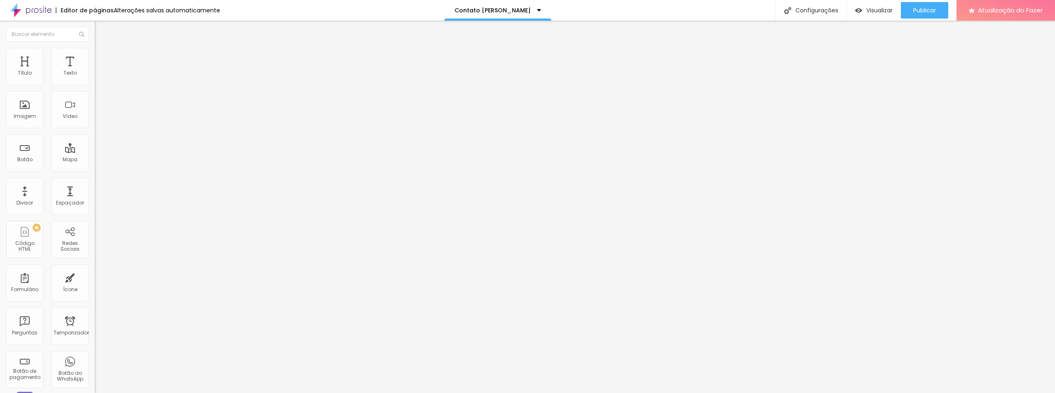
type input "69"
type input "66"
type input "61"
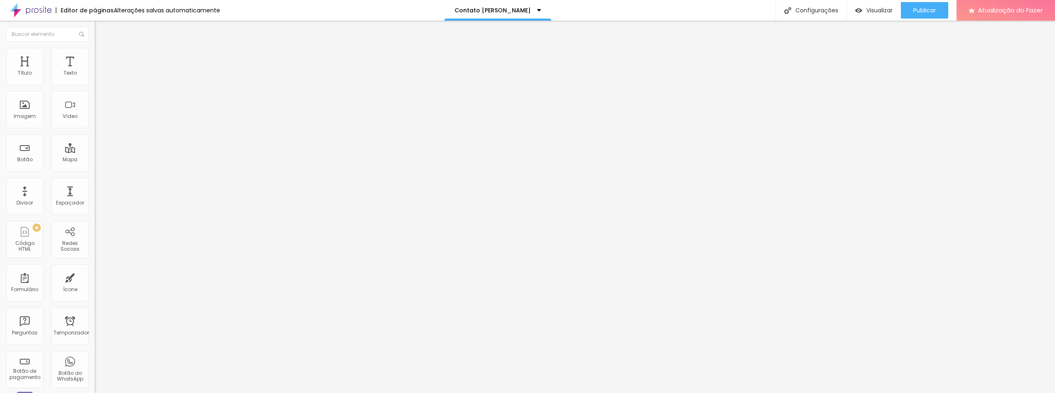
type input "61"
type input "54"
type input "49"
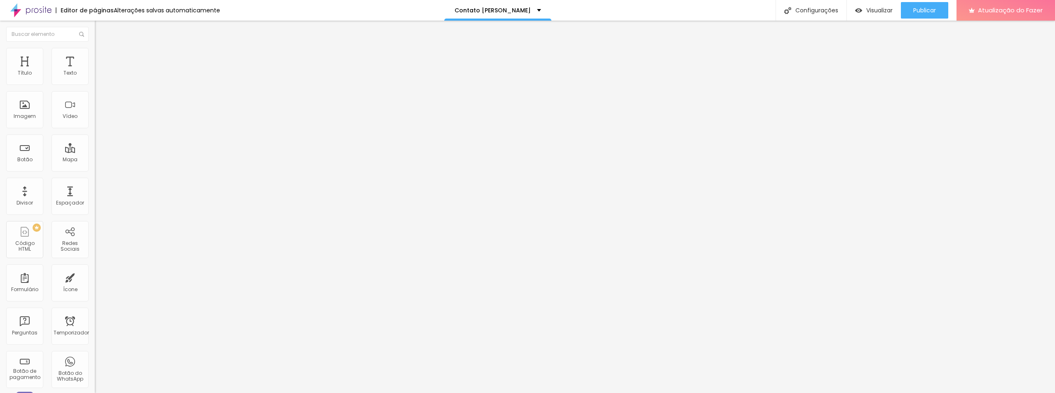
type input "46"
type input "35"
type input "30"
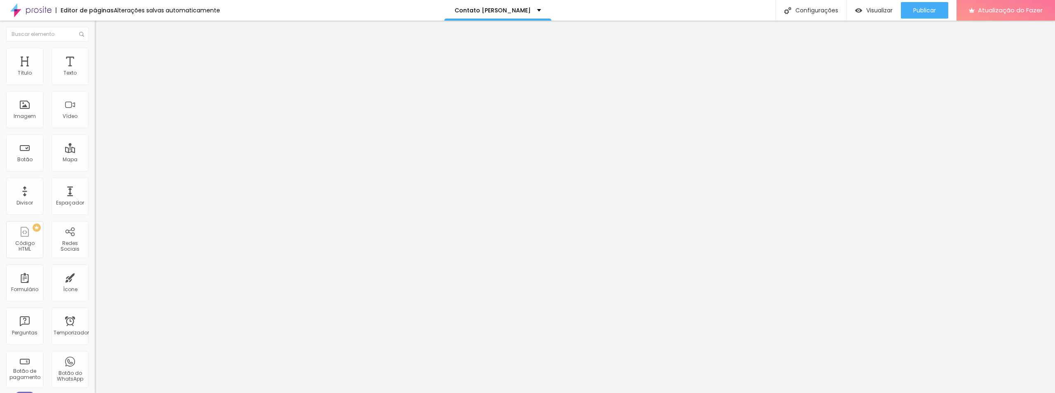
type input "30"
type input "23"
type input "20"
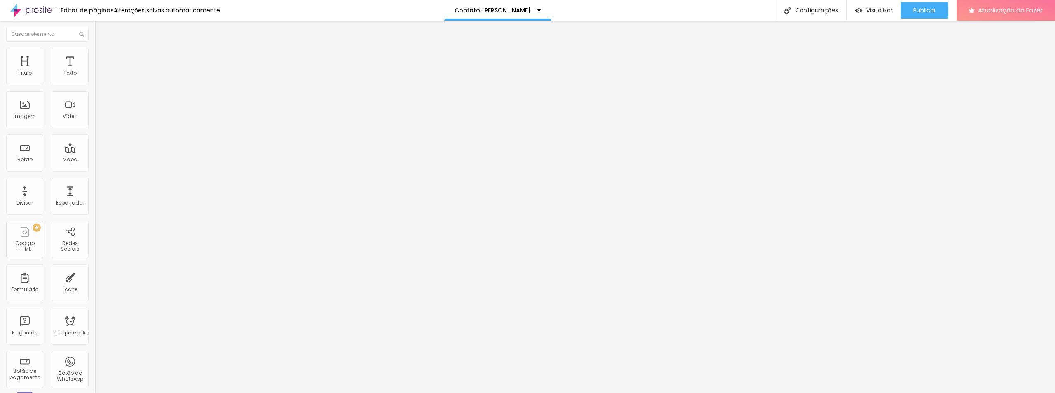
type input "15"
type input "10"
type input "8"
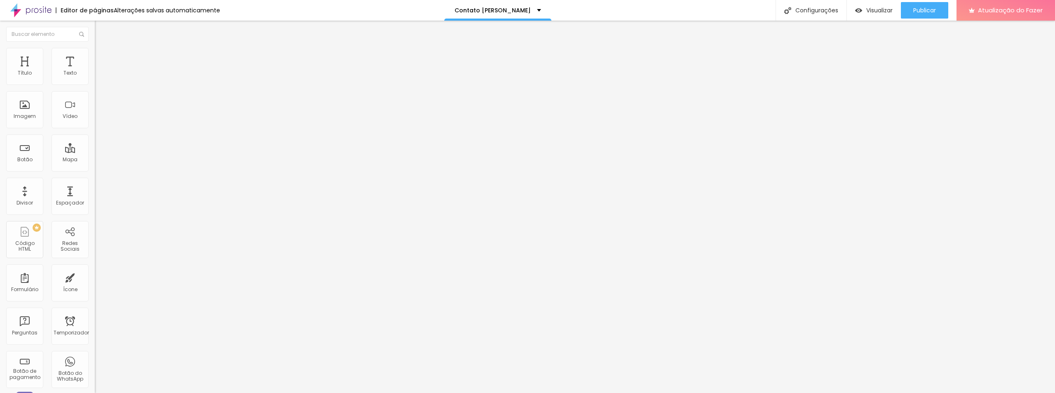
type input "8"
type input "3"
type input "0"
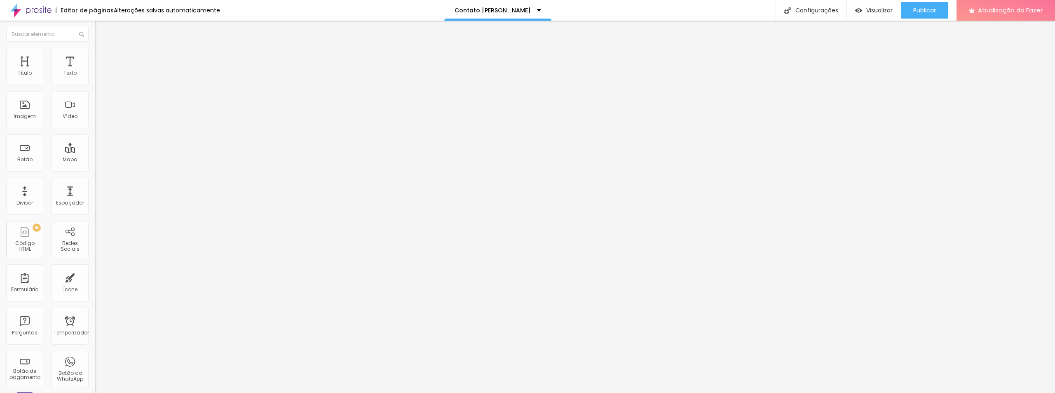
type input "5"
type input "13"
type input "23"
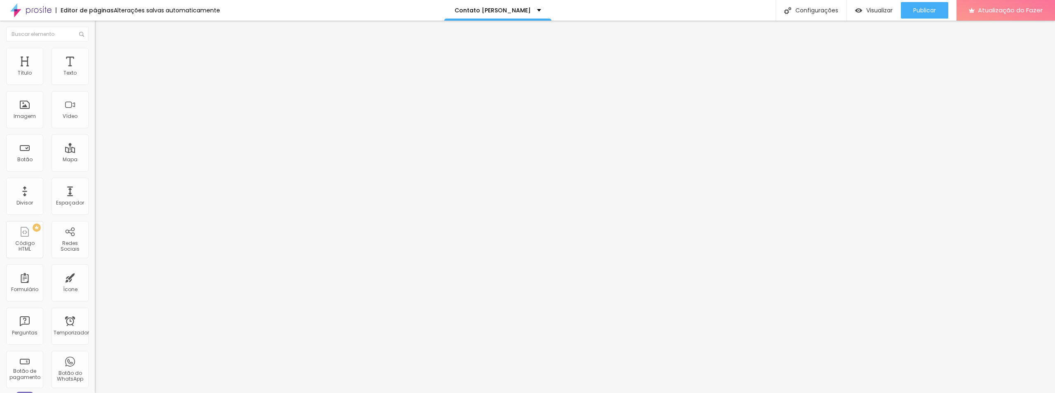
type input "23"
type input "41"
type input "46"
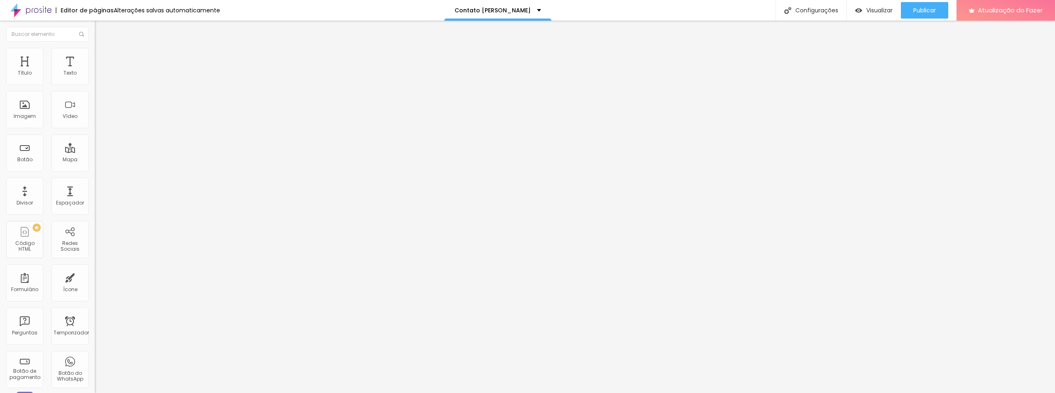
type input "54"
type input "71"
type input "77"
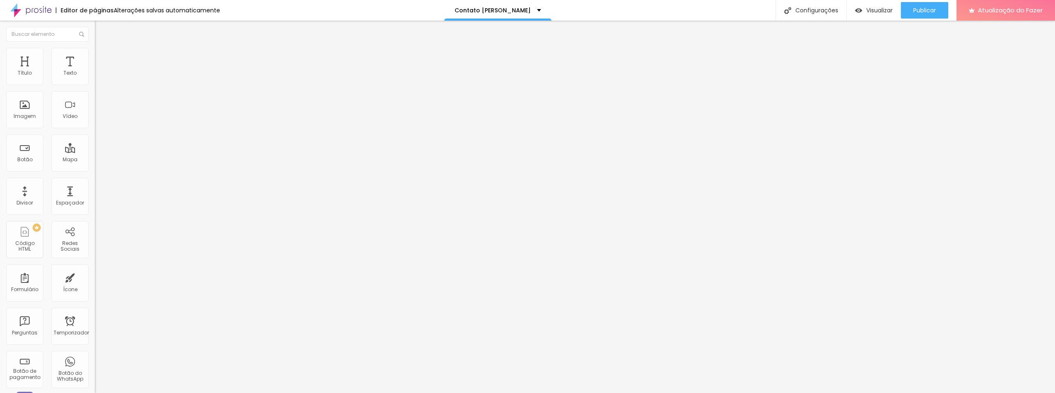
type input "77"
type input "84"
type input "89"
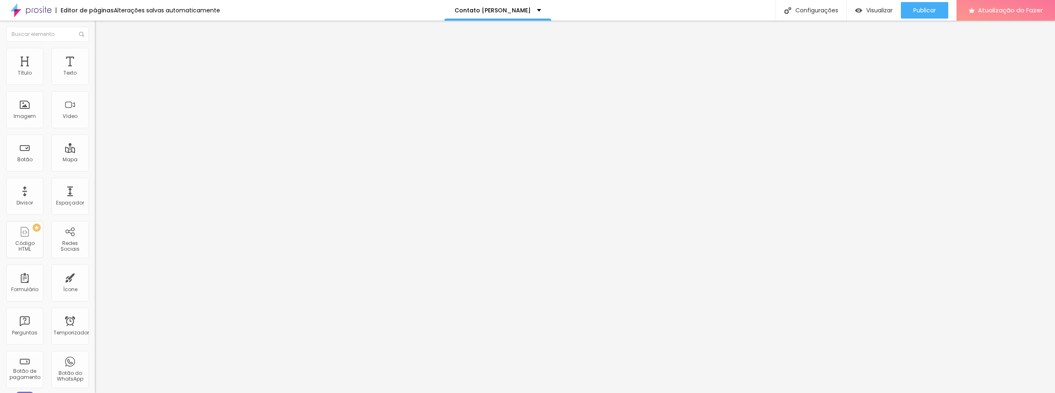
type input "94"
type input "100"
type input "104"
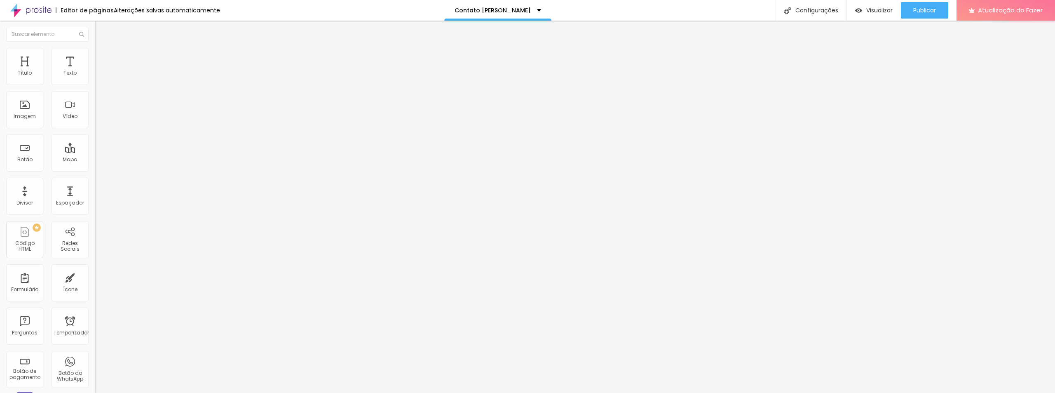
type input "104"
type input "109"
type input "110"
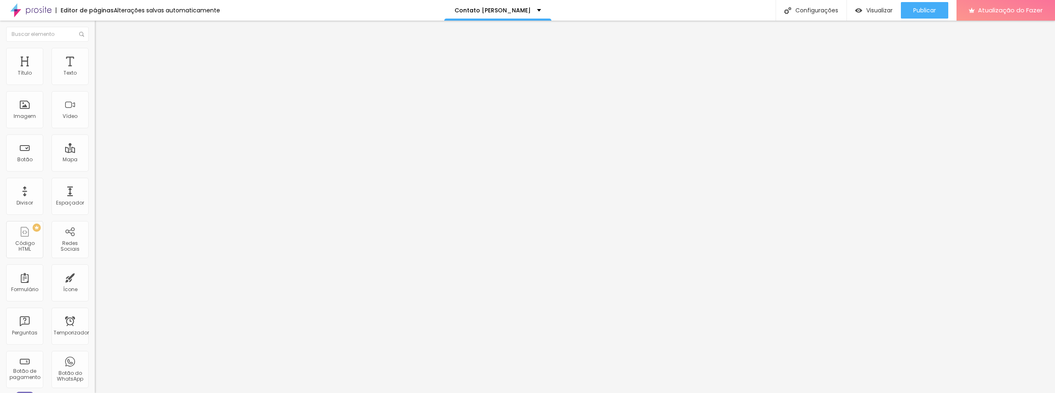
type input "112"
type input "115"
type input "120"
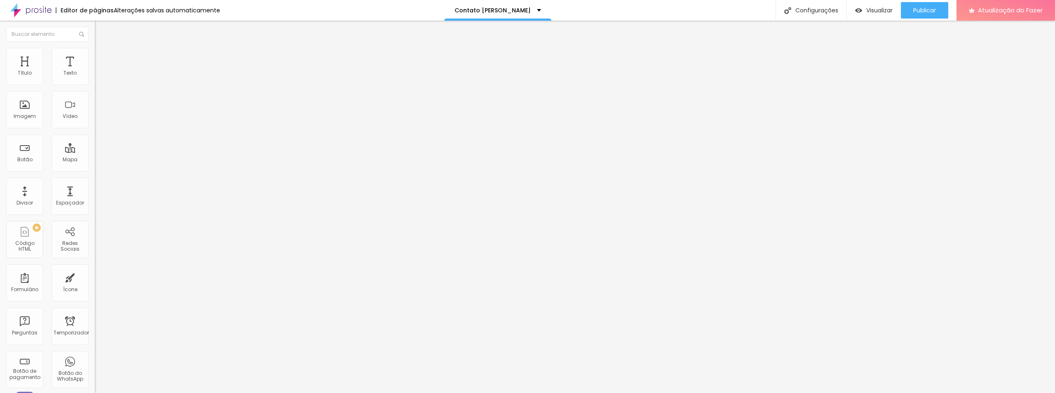
type input "120"
type input "130"
type input "140"
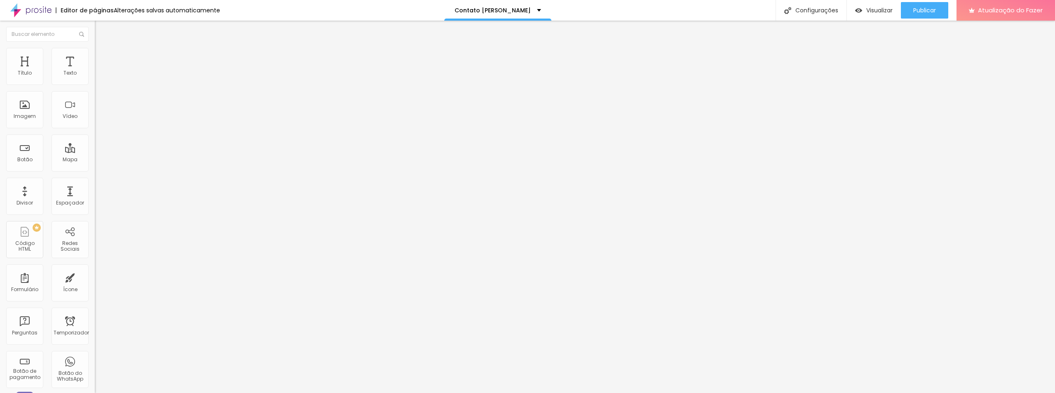
type input "145"
type input "150"
type input "156"
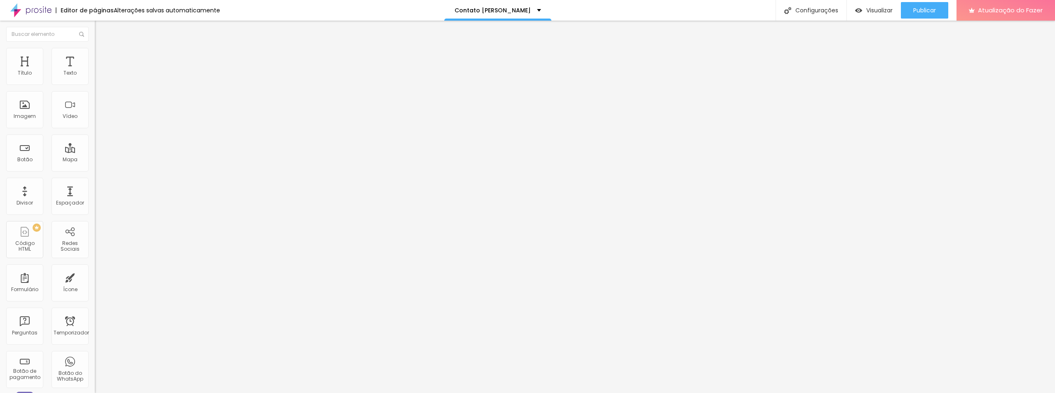
type input "156"
type input "163"
type input "176"
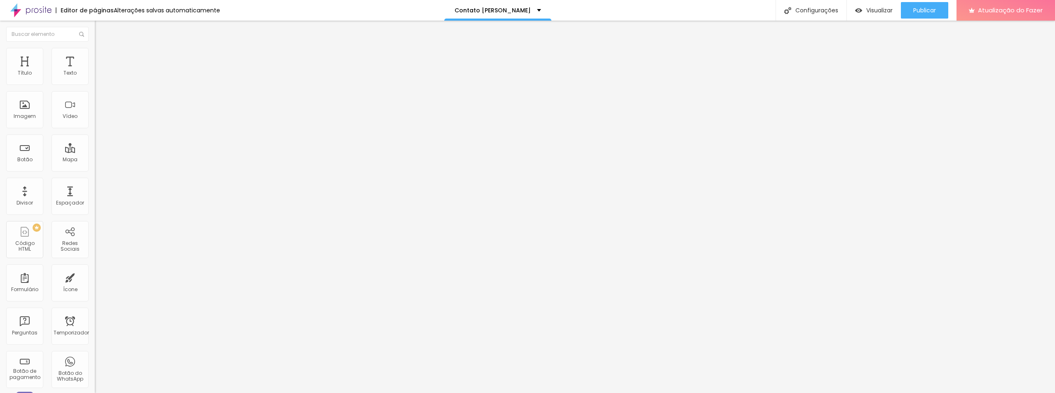
type input "179"
type input "188"
type input "191"
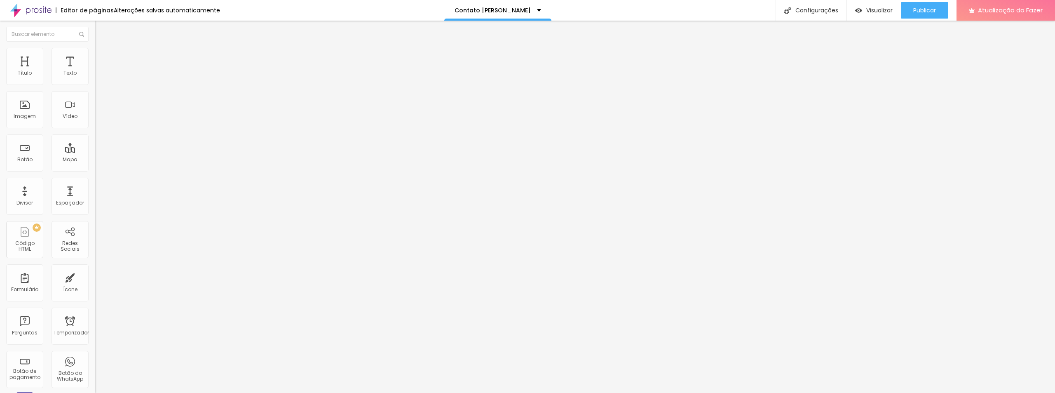
type input "191"
type input "200"
type input "198"
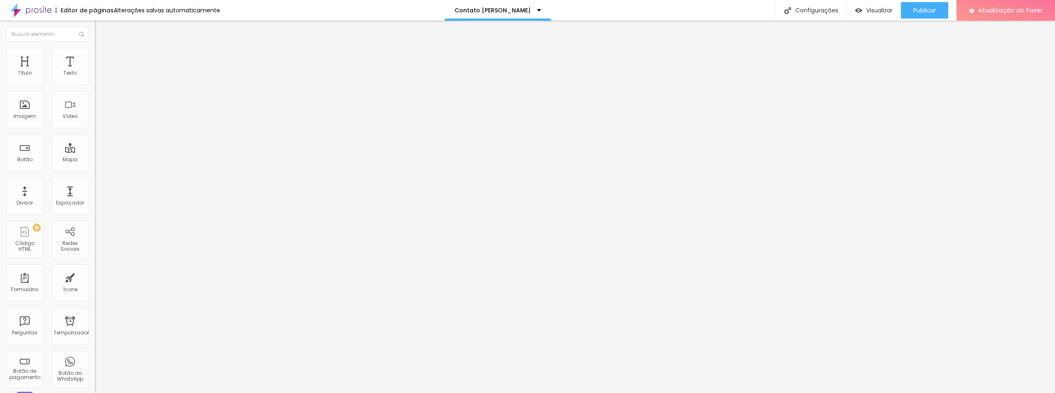
type input "165"
type input "138"
type input "120"
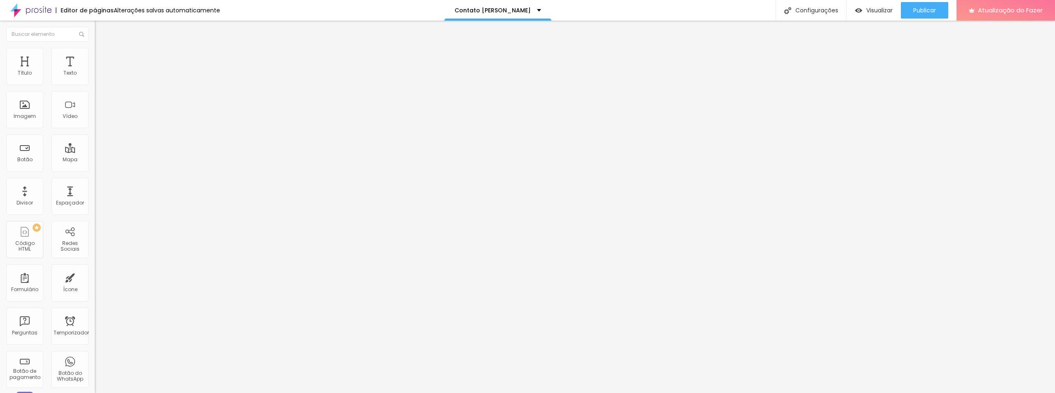
type input "120"
type input "102"
type input "84"
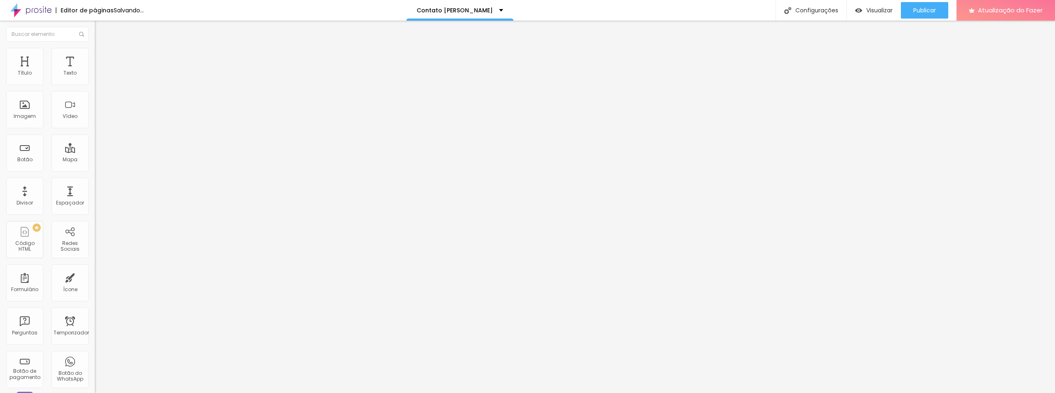
type input "64"
type input "48"
type input "30"
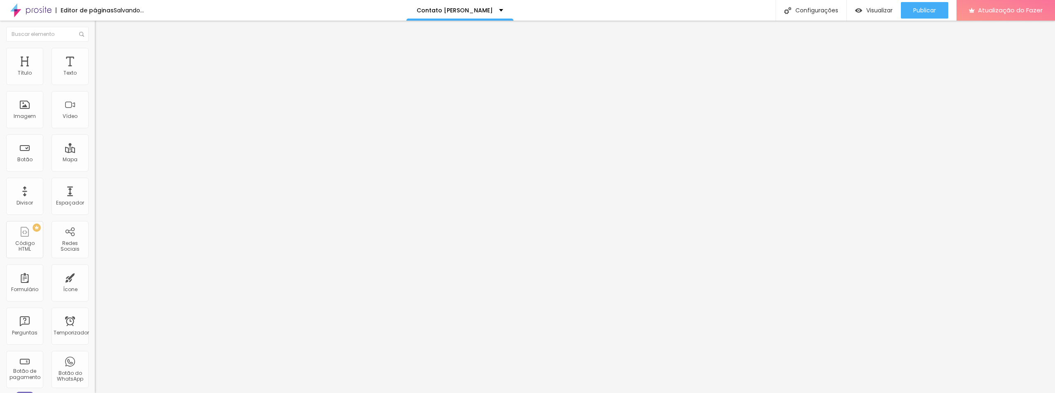
type input "30"
type input "10"
type input "0"
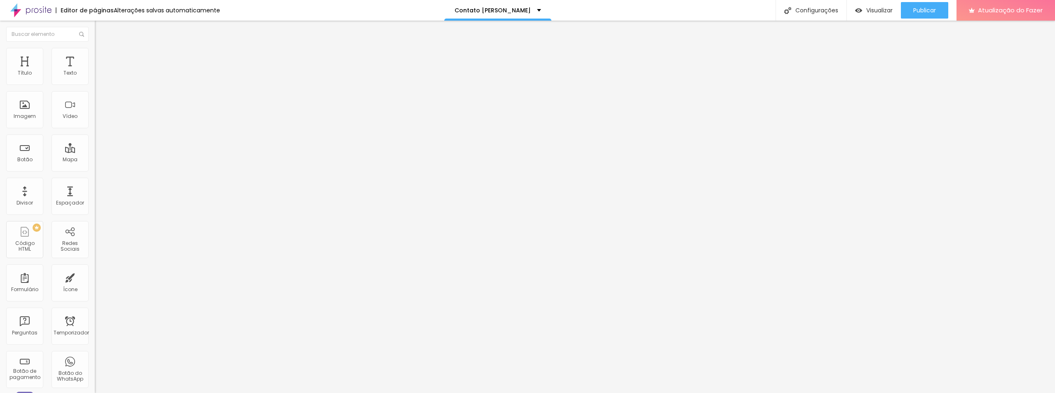
drag, startPoint x: 20, startPoint y: 104, endPoint x: 0, endPoint y: 101, distance: 20.3
click at [95, 181] on input "range" at bounding box center [121, 184] width 53 height 7
click at [98, 222] on icon "button" at bounding box center [100, 224] width 5 height 5
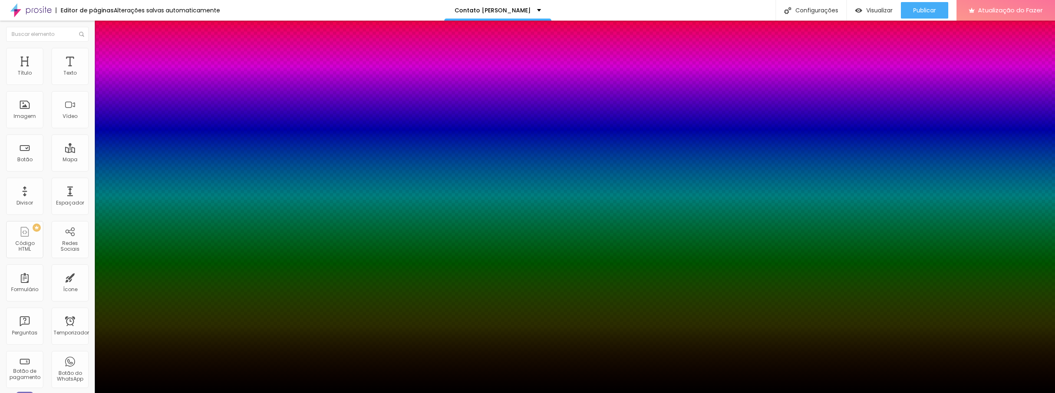
click at [54, 392] on div at bounding box center [527, 393] width 1055 height 0
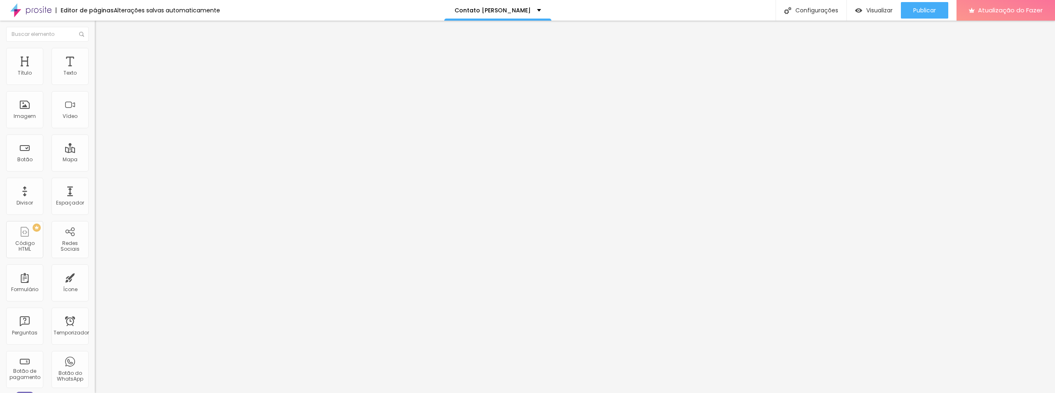
click at [95, 56] on img at bounding box center [98, 59] width 7 height 7
type input "2"
type input "4"
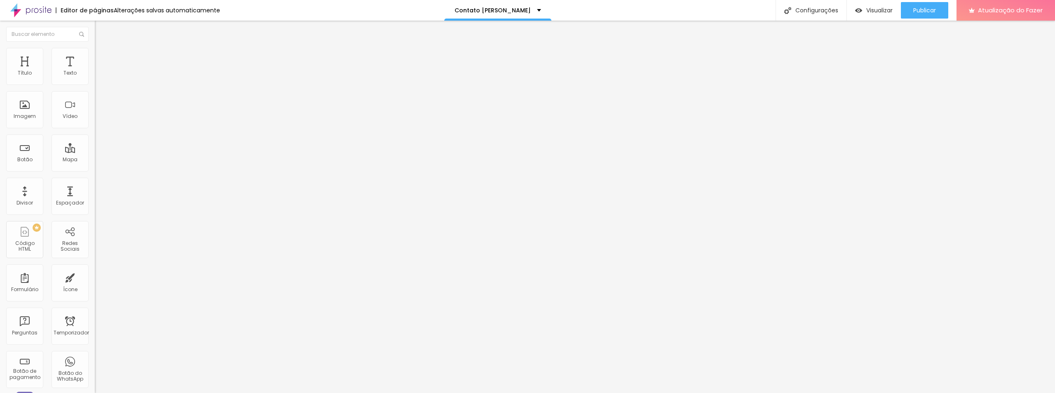
type input "5"
type input "7"
type input "8"
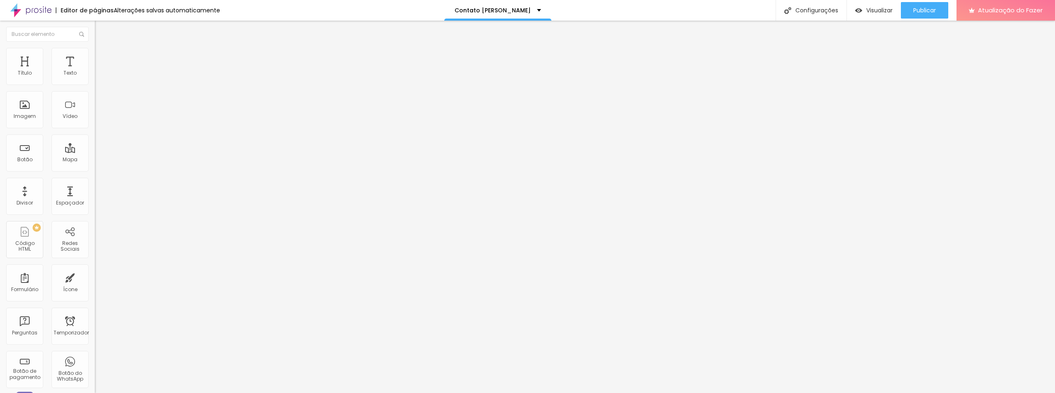
type input "8"
type input "9"
type input "10"
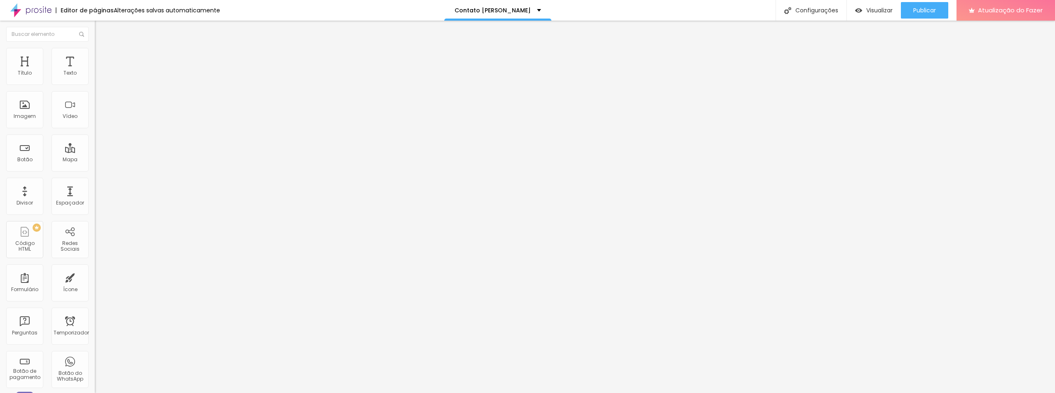
type input "11"
type input "12"
type input "13"
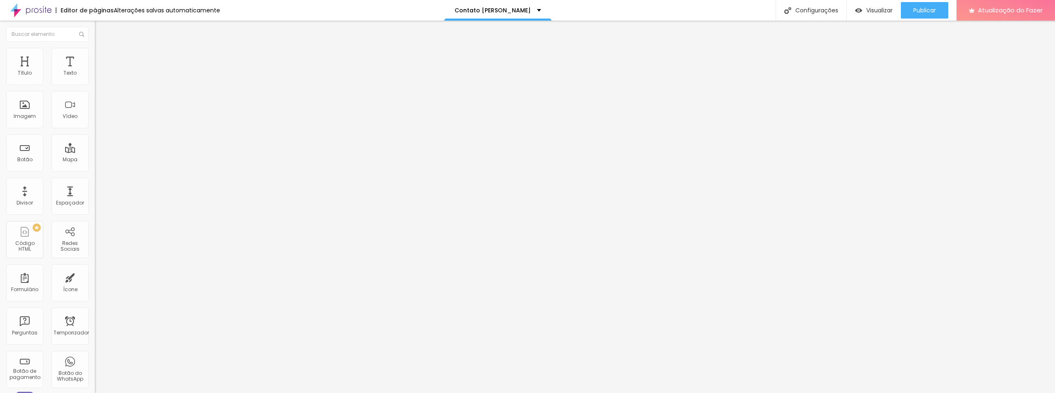
type input "13"
type input "16"
type input "17"
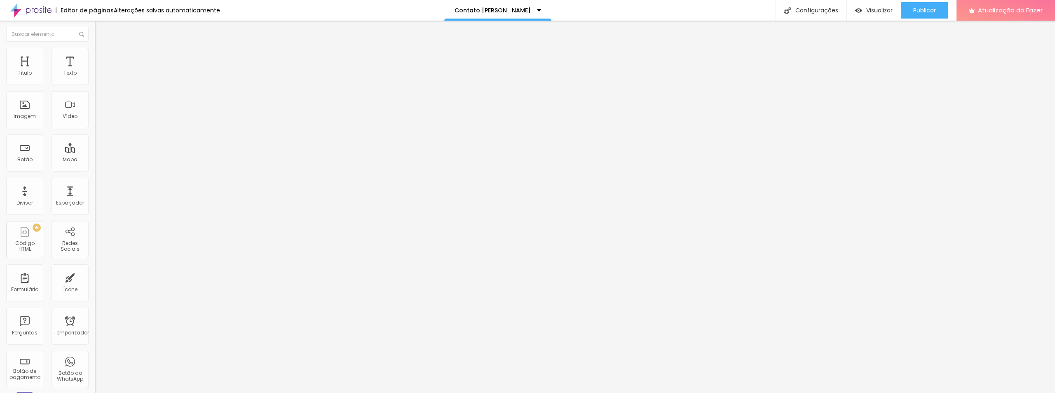
type input "18"
type input "19"
type input "20"
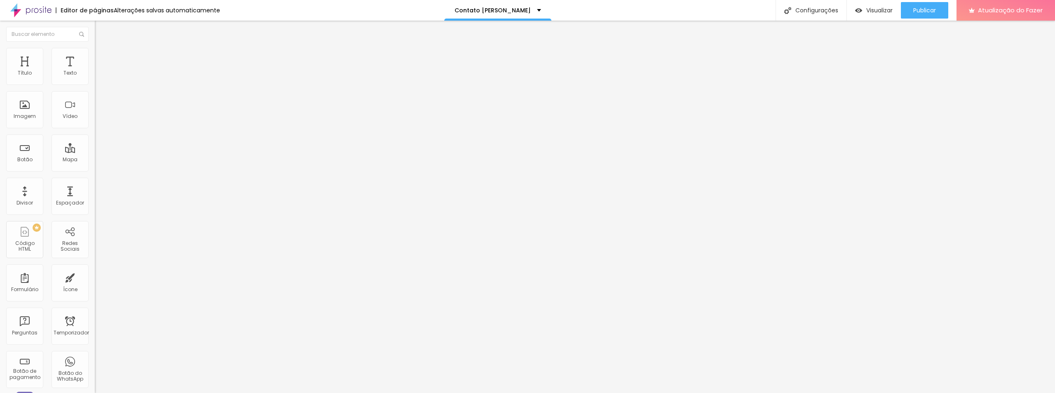
type input "20"
type input "21"
type input "23"
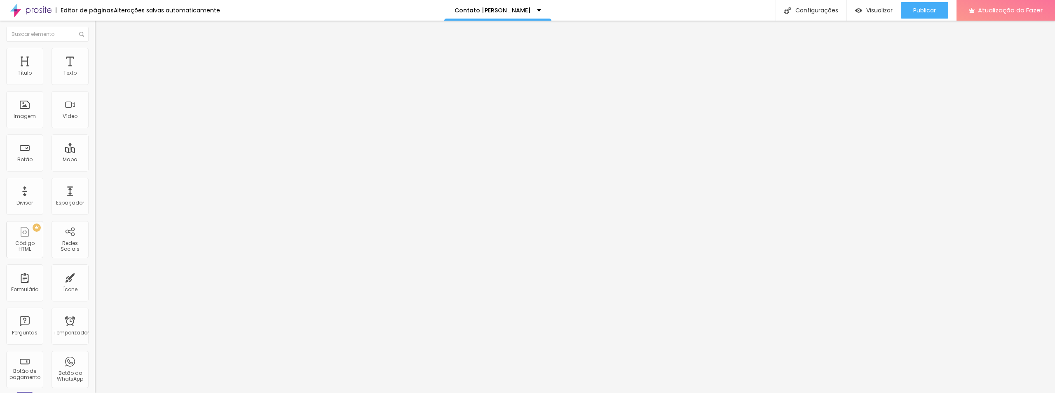
type input "24"
type input "25"
drag, startPoint x: 18, startPoint y: 80, endPoint x: 56, endPoint y: 80, distance: 38.7
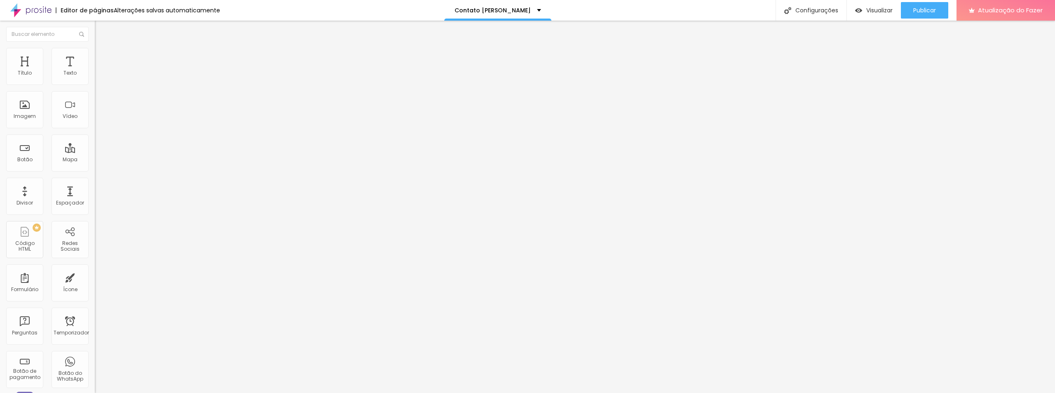
click at [95, 160] on input "range" at bounding box center [121, 163] width 53 height 7
drag, startPoint x: 19, startPoint y: 98, endPoint x: 84, endPoint y: 101, distance: 64.8
click at [114, 276] on input "range" at bounding box center [121, 279] width 53 height 7
drag, startPoint x: 58, startPoint y: 81, endPoint x: 103, endPoint y: 86, distance: 44.4
click at [103, 160] on input "range" at bounding box center [121, 163] width 53 height 7
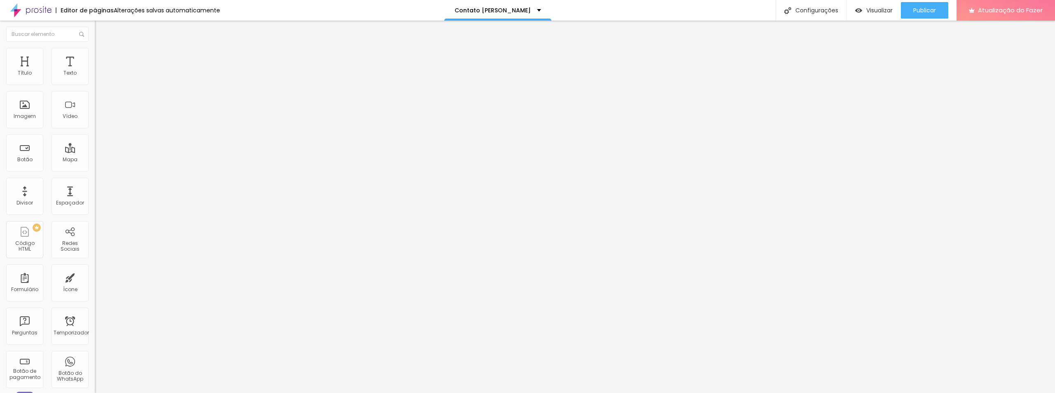
click at [102, 49] on font "Conteúdo" at bounding box center [115, 45] width 26 height 7
click at [100, 71] on font "Trocar imagem" at bounding box center [120, 67] width 40 height 7
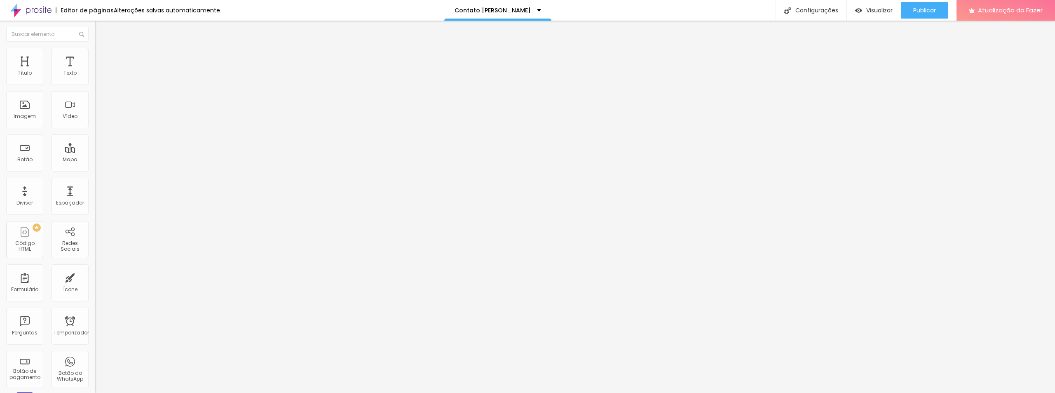
click at [914, 9] on font "Publicar" at bounding box center [924, 10] width 23 height 8
click at [877, 11] on font "Visualizar" at bounding box center [872, 10] width 26 height 8
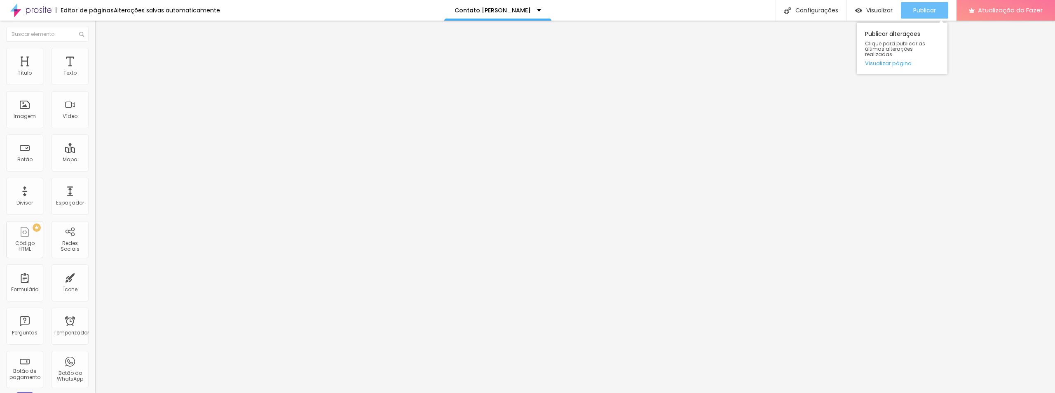
click at [908, 10] on button "Publicar" at bounding box center [924, 10] width 47 height 16
click at [929, 9] on font "Publicar" at bounding box center [924, 10] width 23 height 8
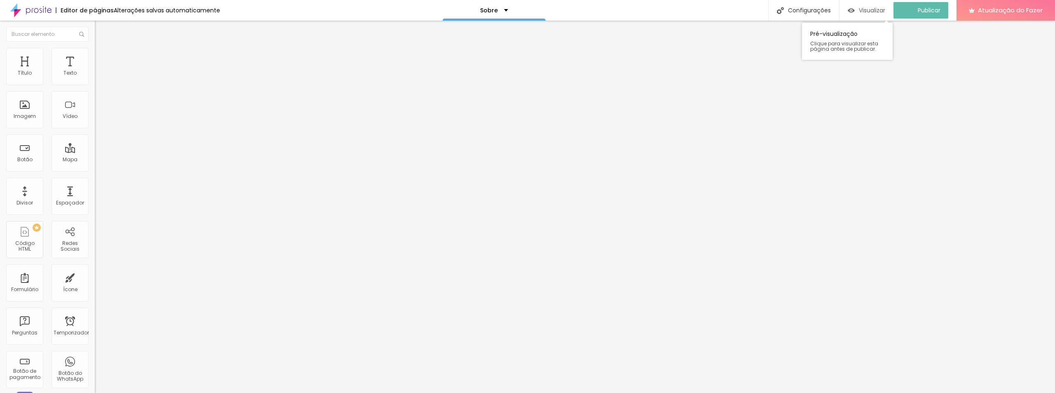
click at [876, 9] on font "Visualizar" at bounding box center [872, 10] width 26 height 8
click at [928, 6] on font "Publicar" at bounding box center [924, 10] width 23 height 8
